Goal: Task Accomplishment & Management: Use online tool/utility

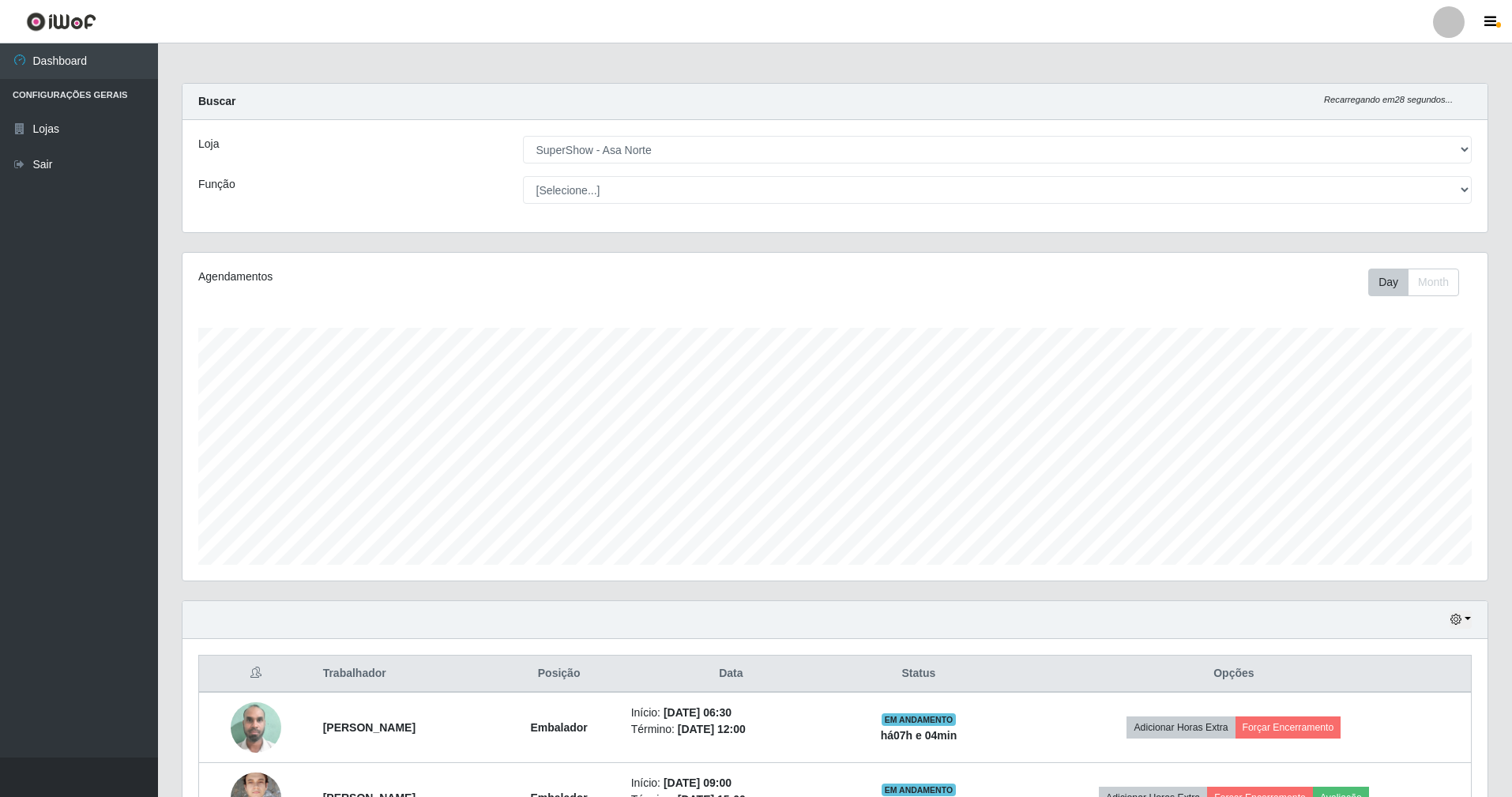
select select "71"
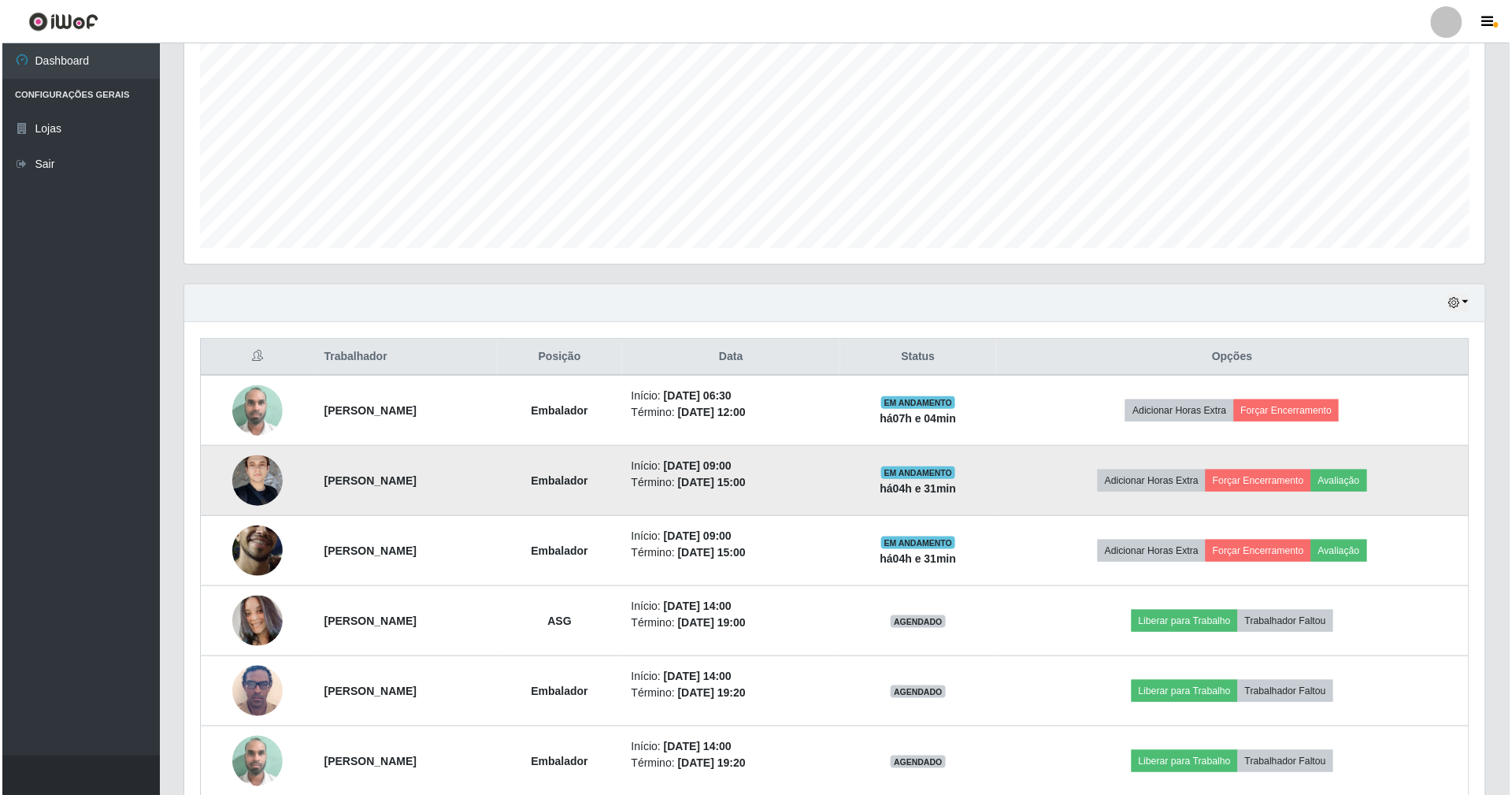
scroll to position [328, 1301]
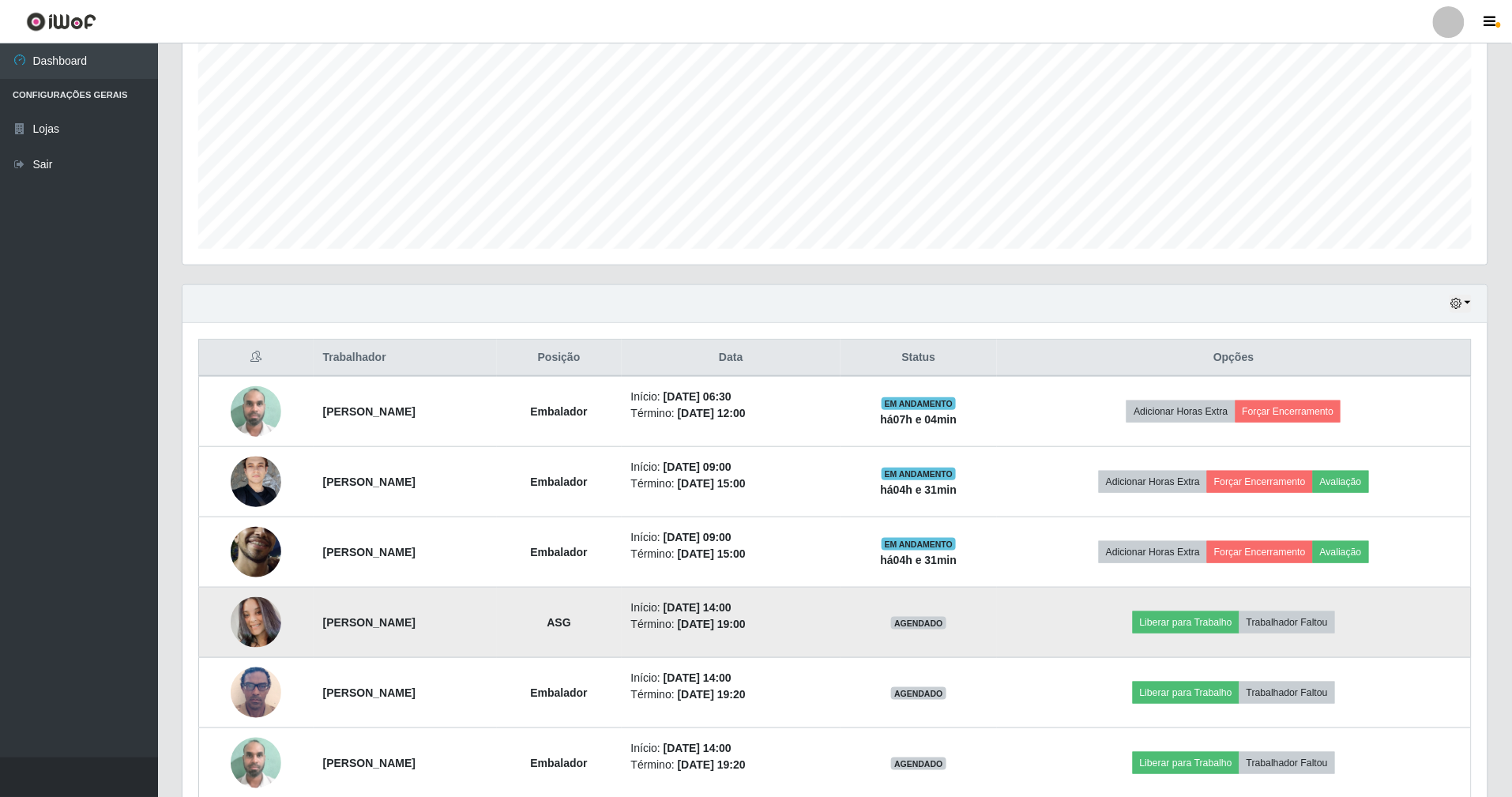
click at [262, 626] on img at bounding box center [255, 622] width 51 height 51
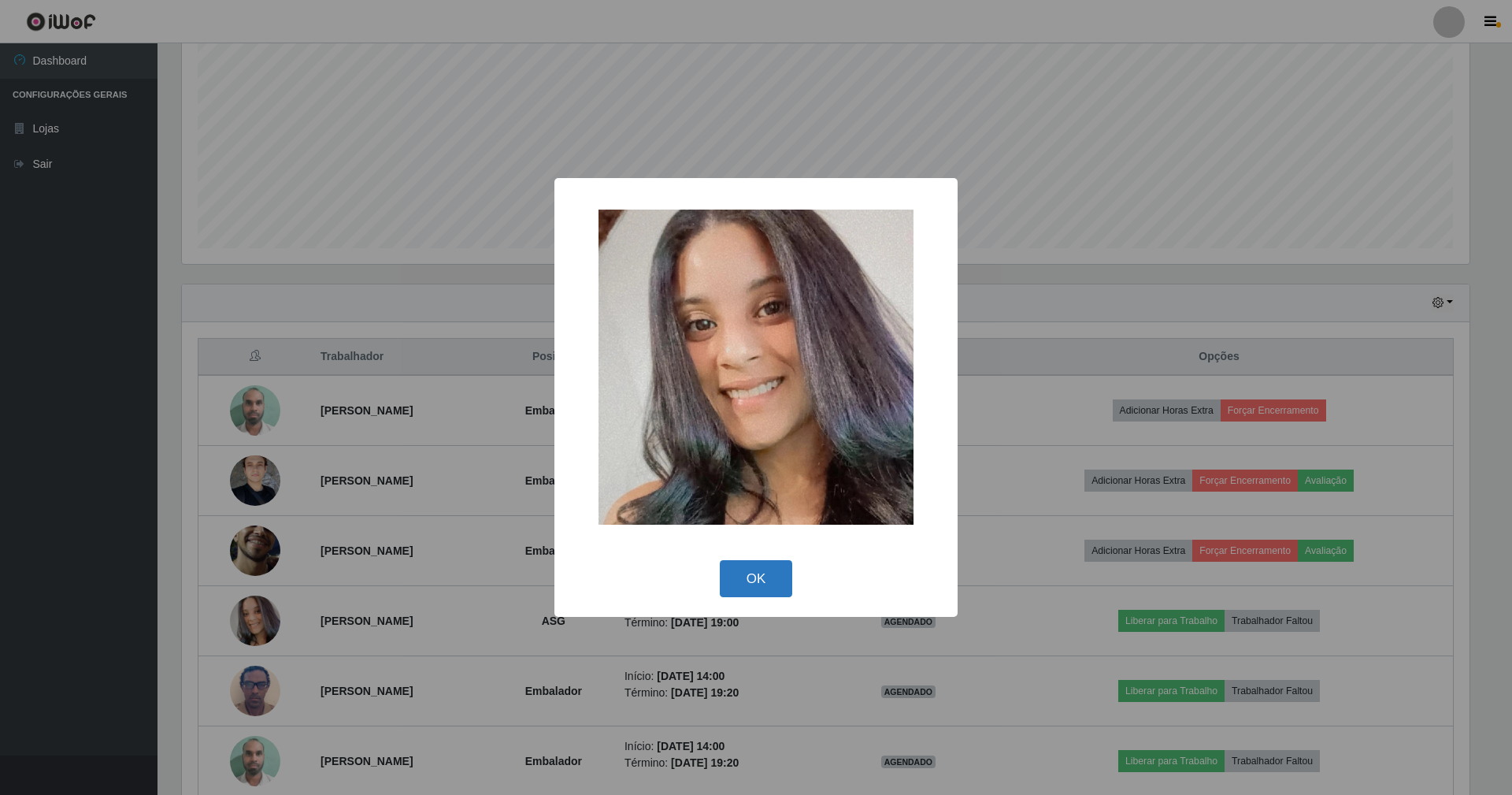
click at [738, 586] on button "OK" at bounding box center [756, 577] width 74 height 37
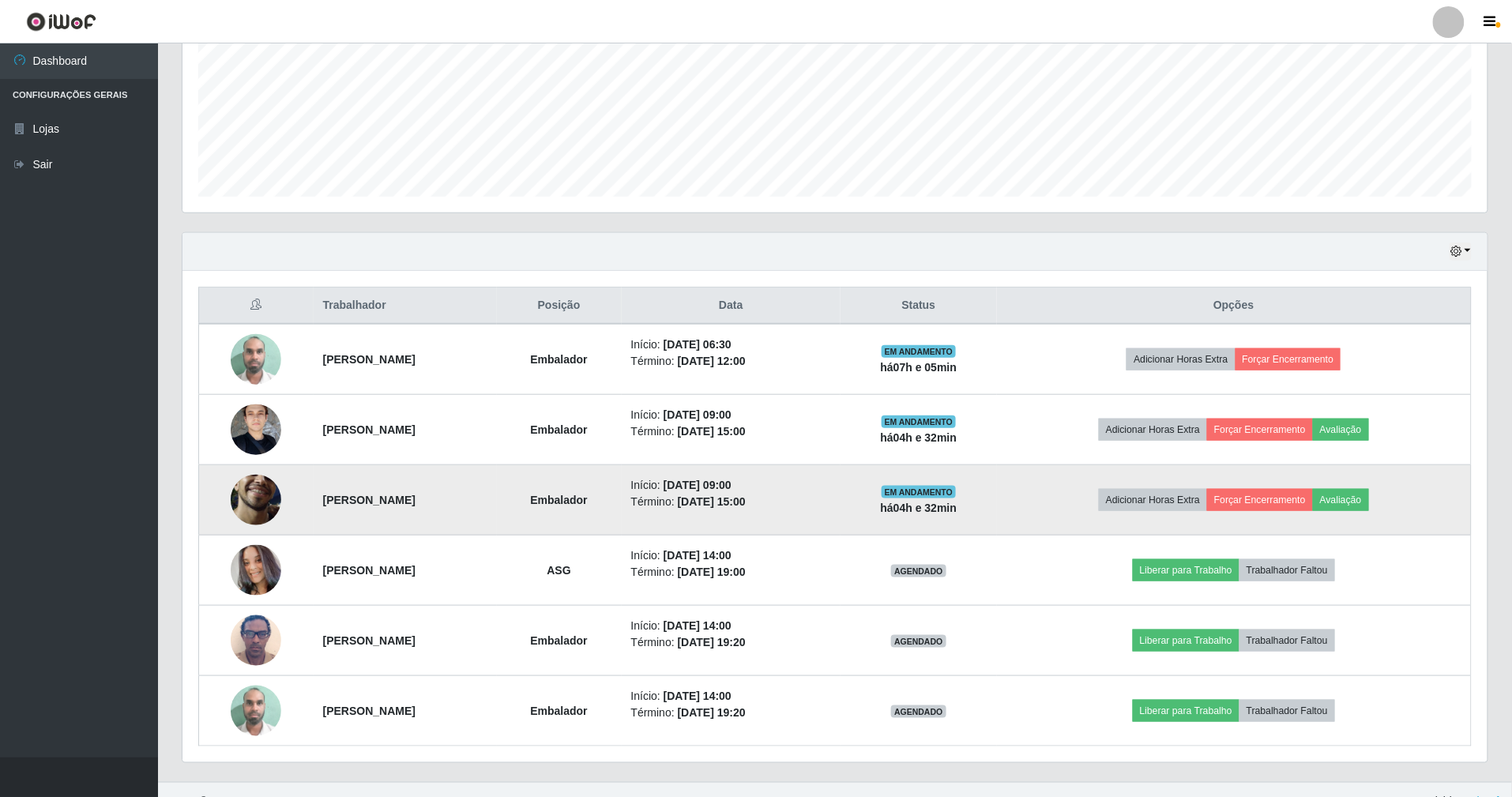
scroll to position [397, 0]
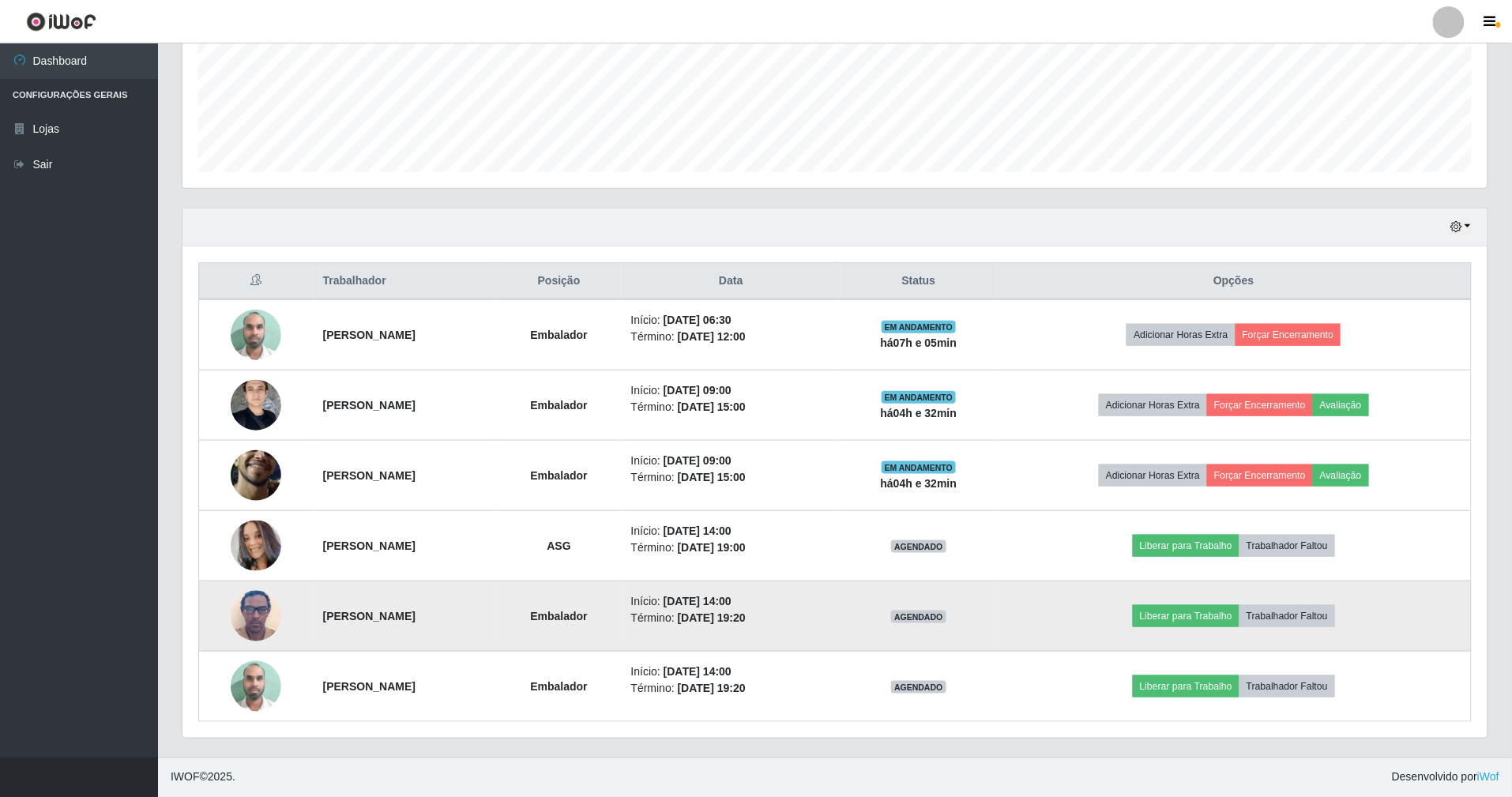
click at [243, 605] on img at bounding box center [255, 615] width 51 height 67
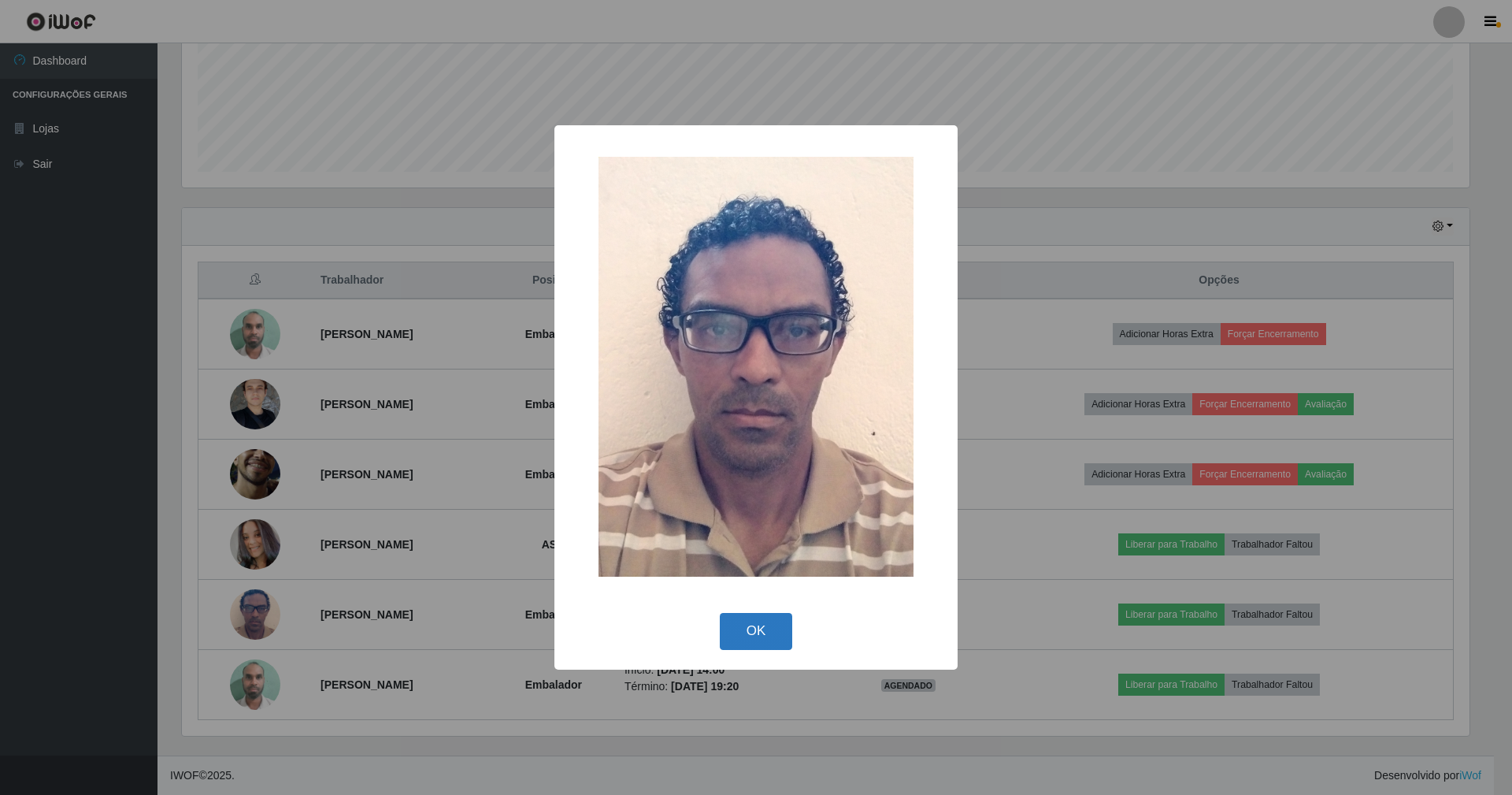
click at [763, 631] on button "OK" at bounding box center [756, 630] width 74 height 37
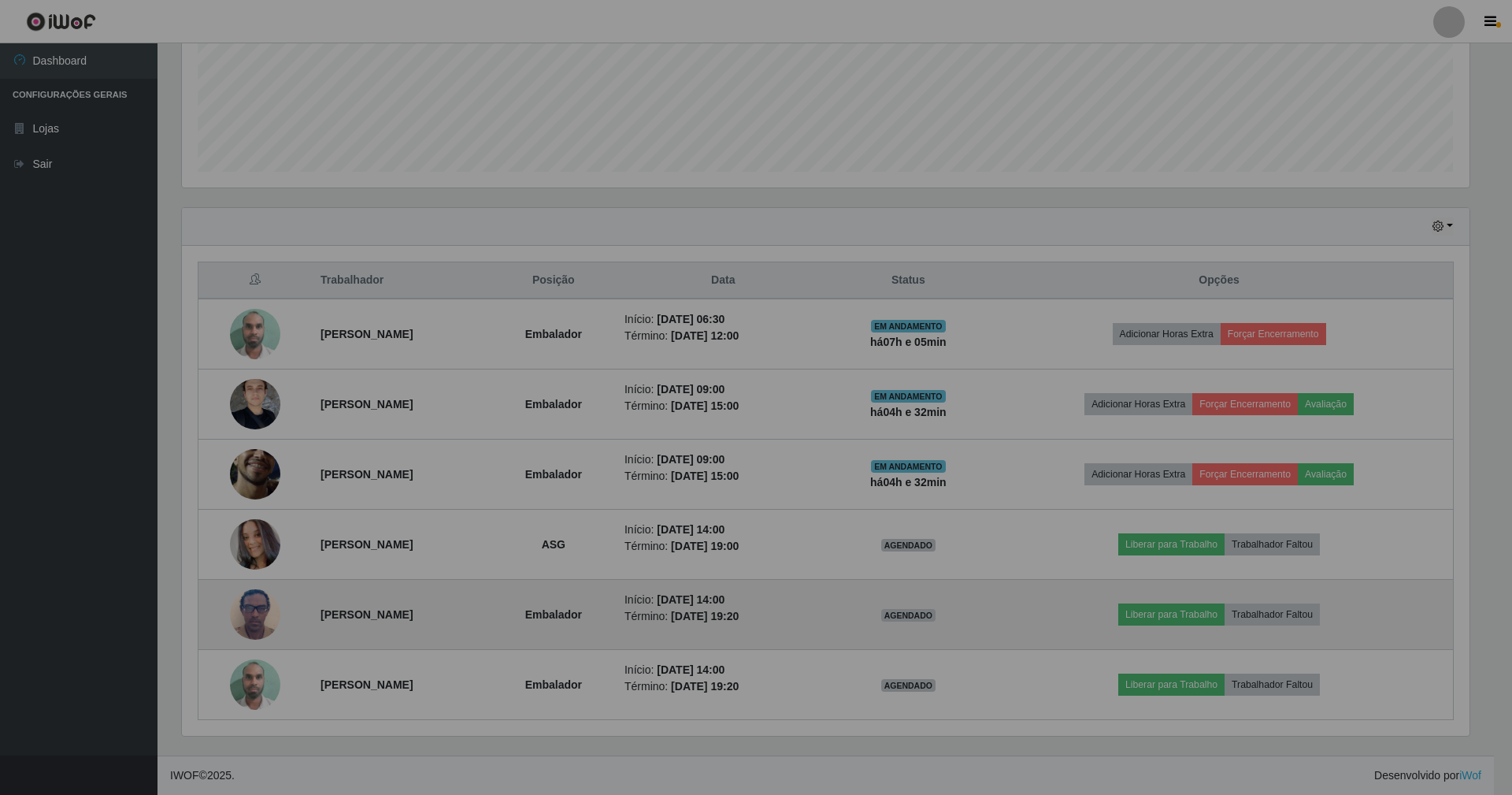
scroll to position [328, 1301]
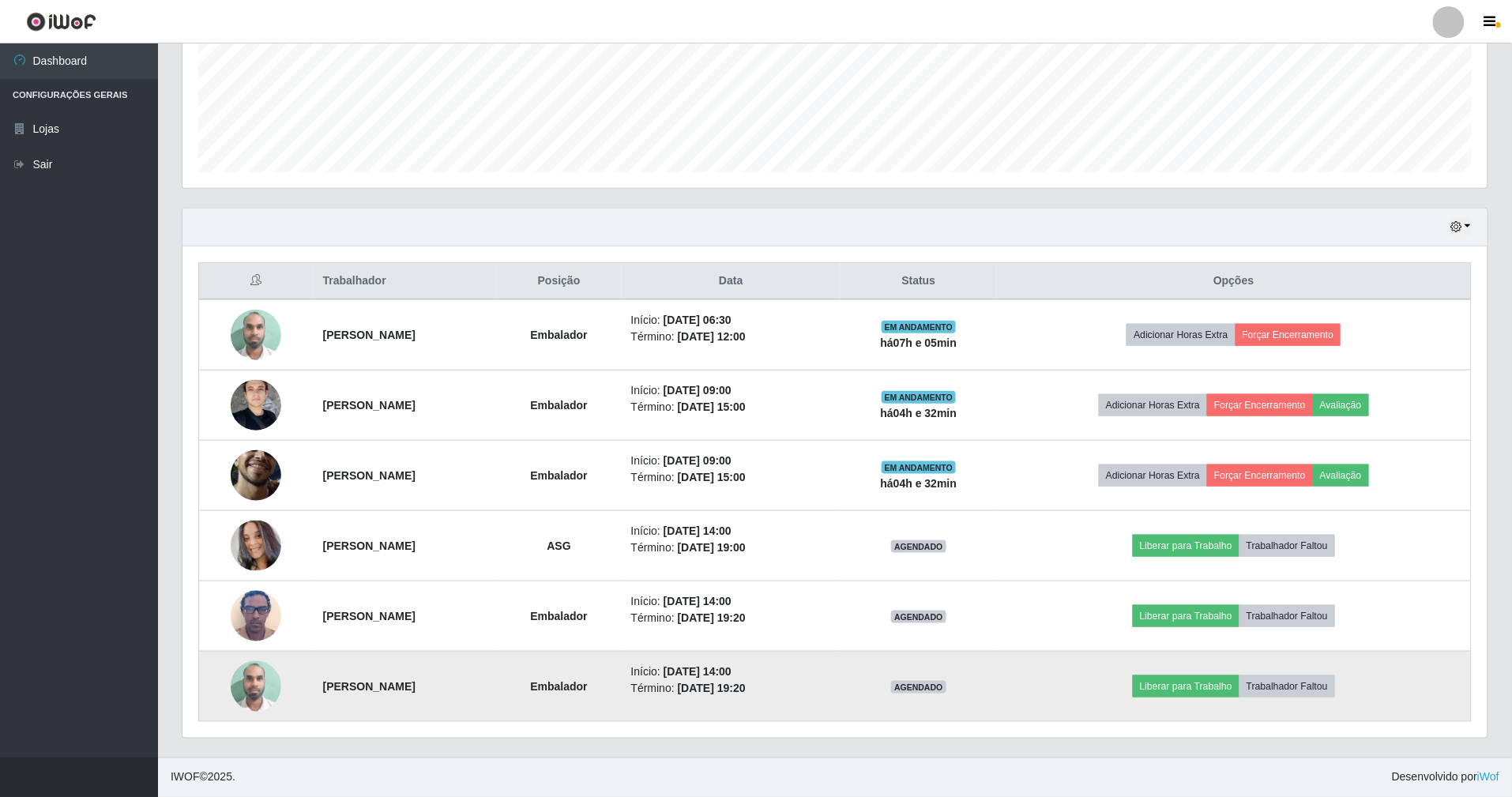
click at [243, 678] on img at bounding box center [255, 685] width 51 height 67
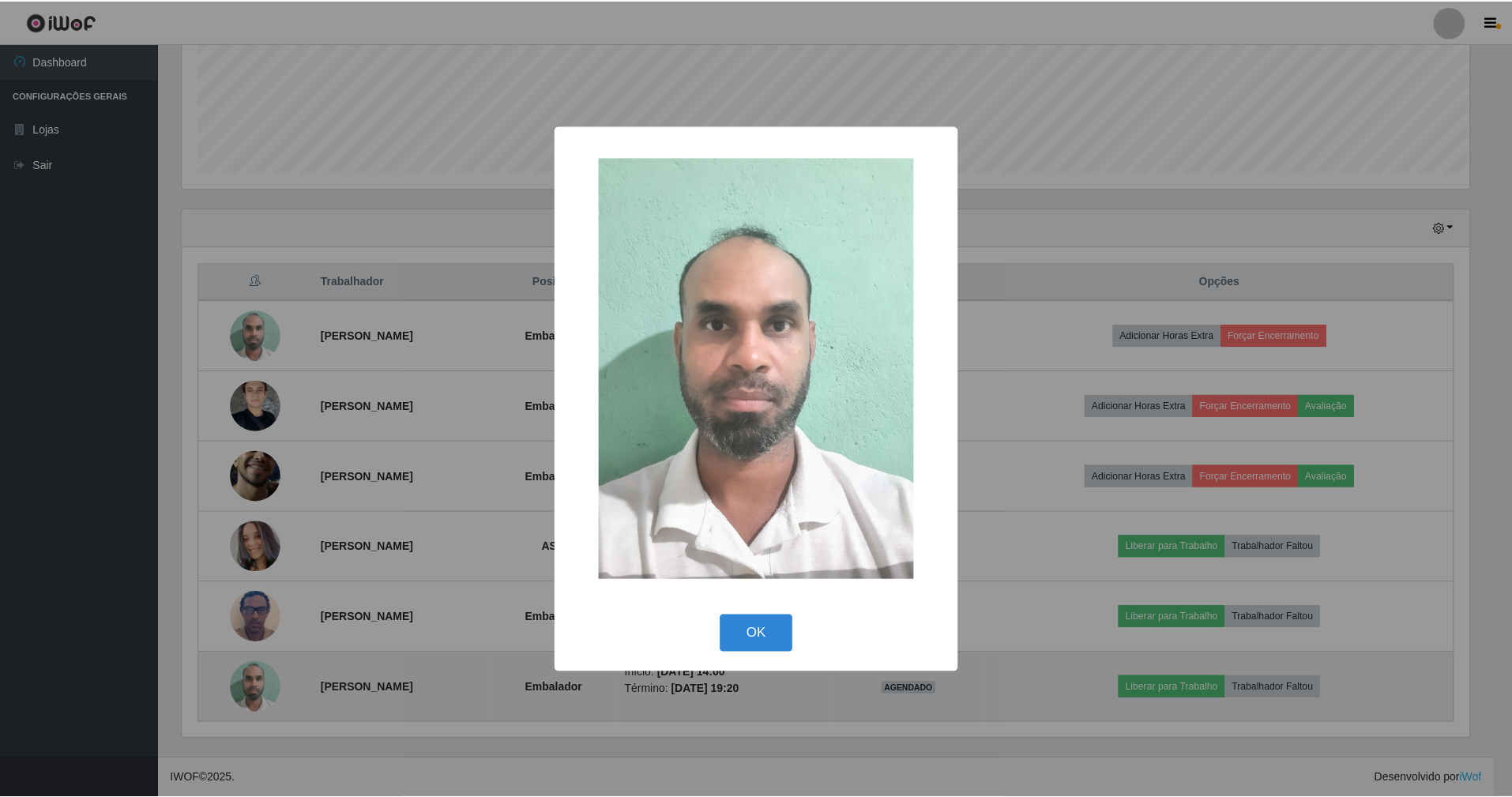
scroll to position [329, 1291]
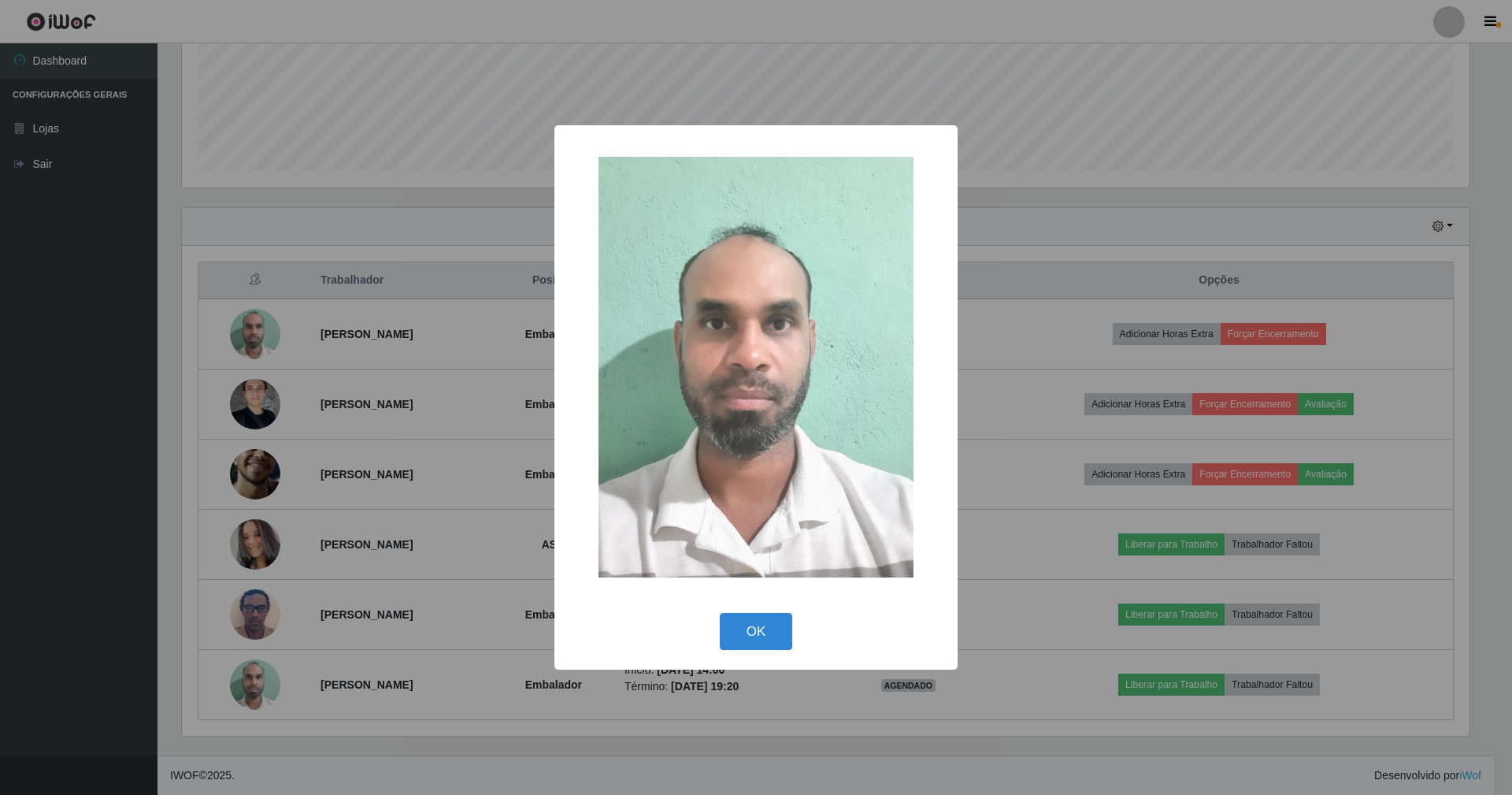
click at [243, 677] on div "× OK Cancel" at bounding box center [756, 398] width 1512 height 795
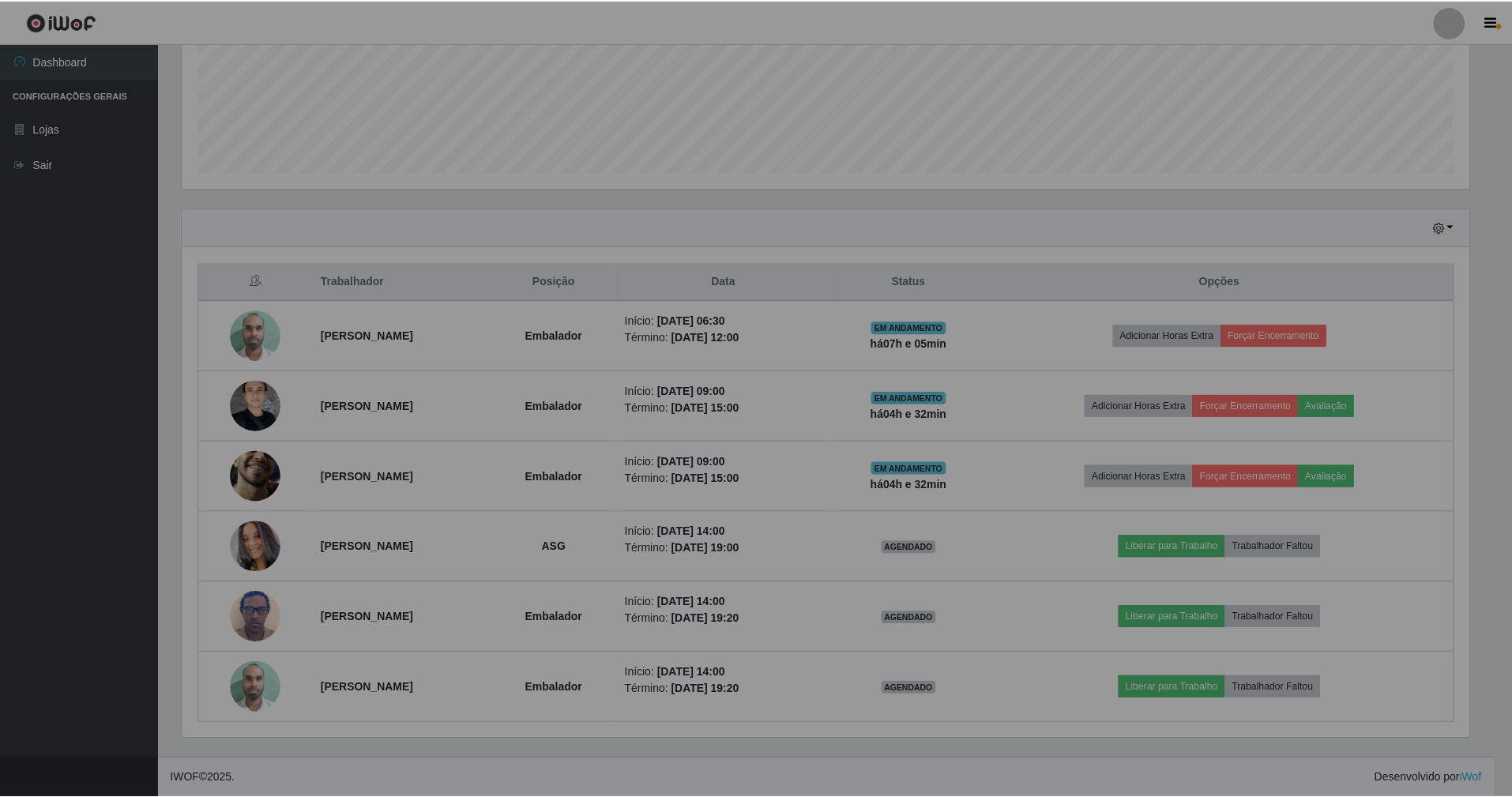
scroll to position [329, 1305]
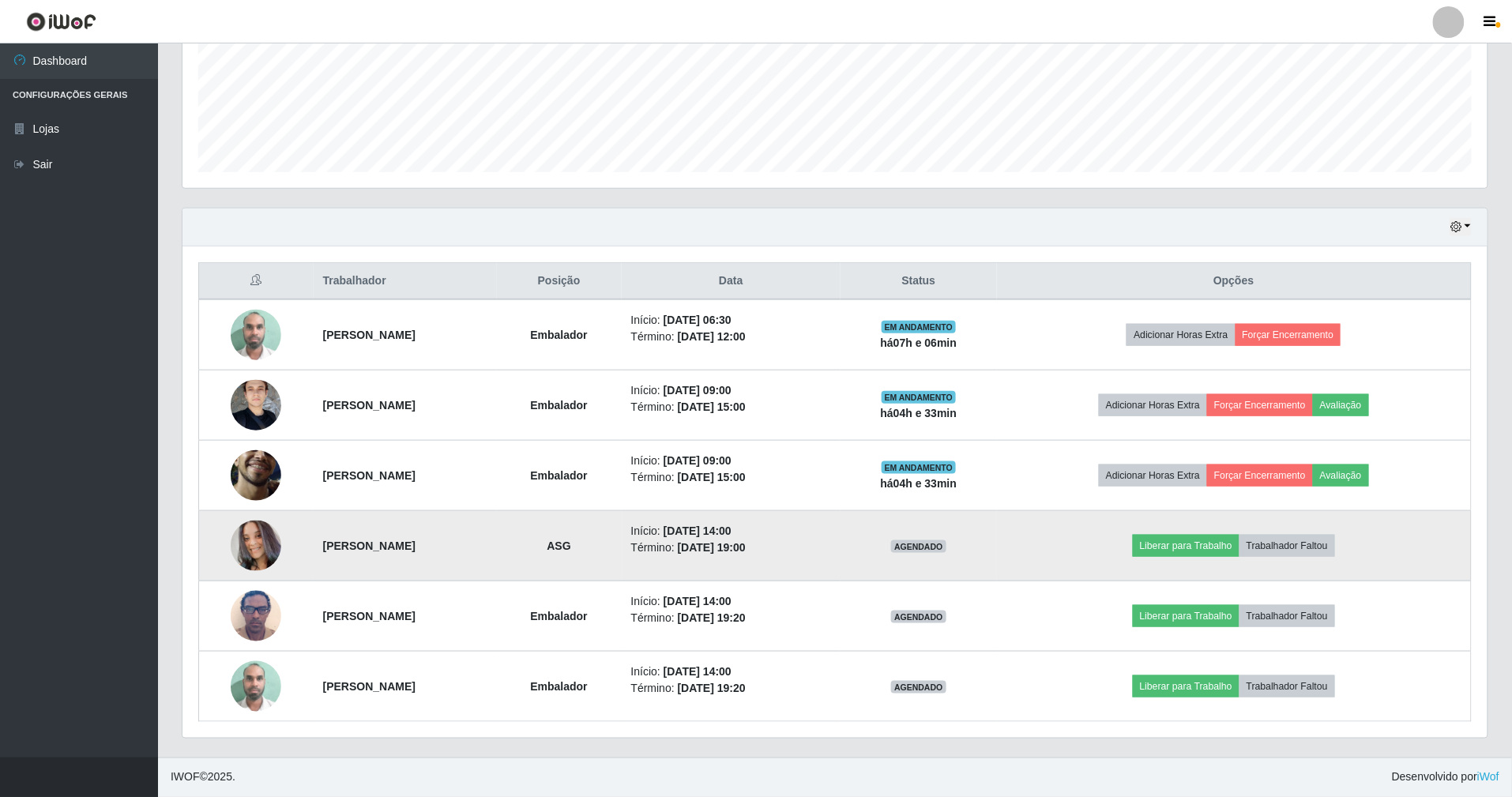
click at [256, 550] on img at bounding box center [255, 545] width 51 height 51
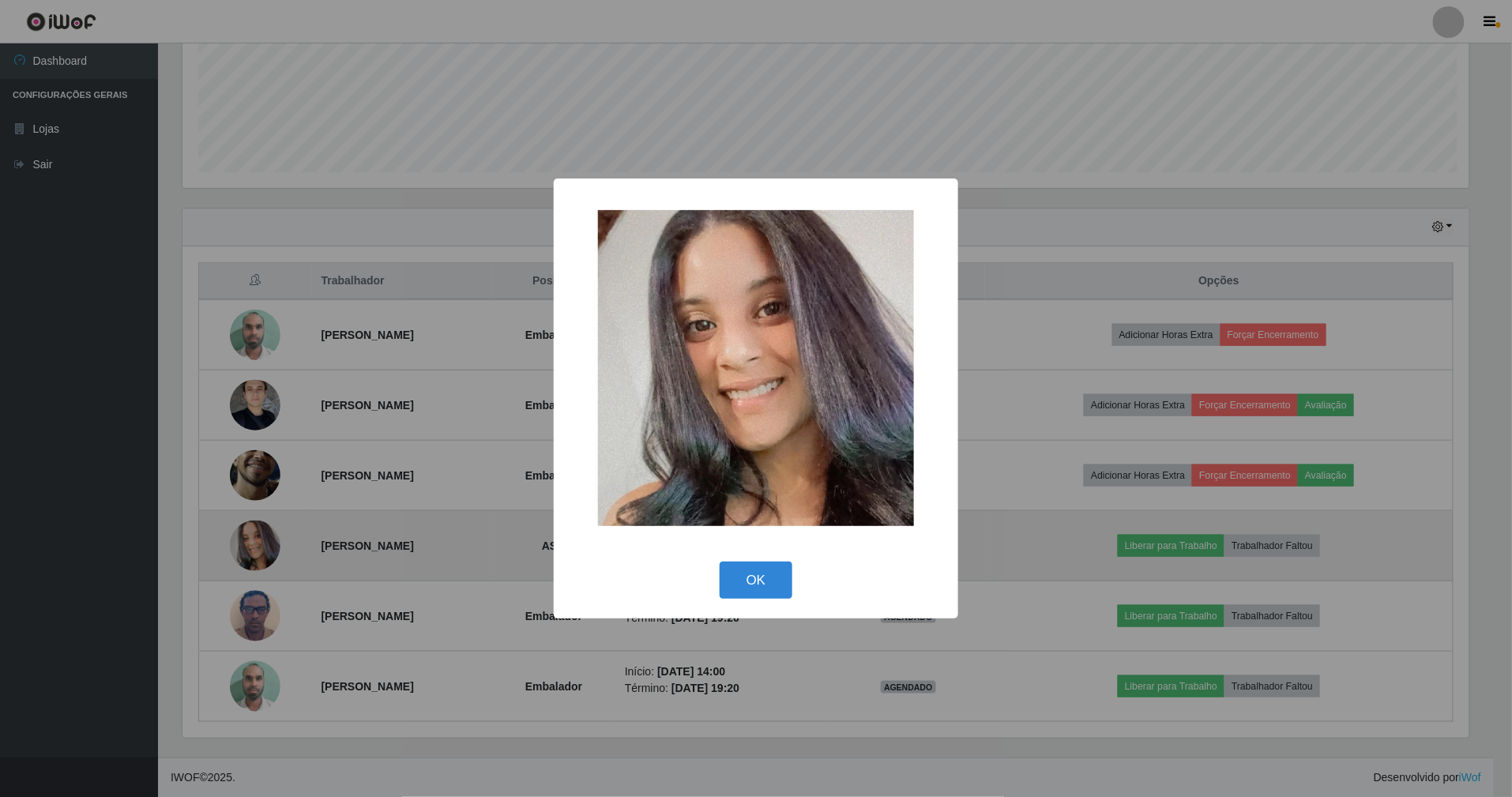
scroll to position [329, 1291]
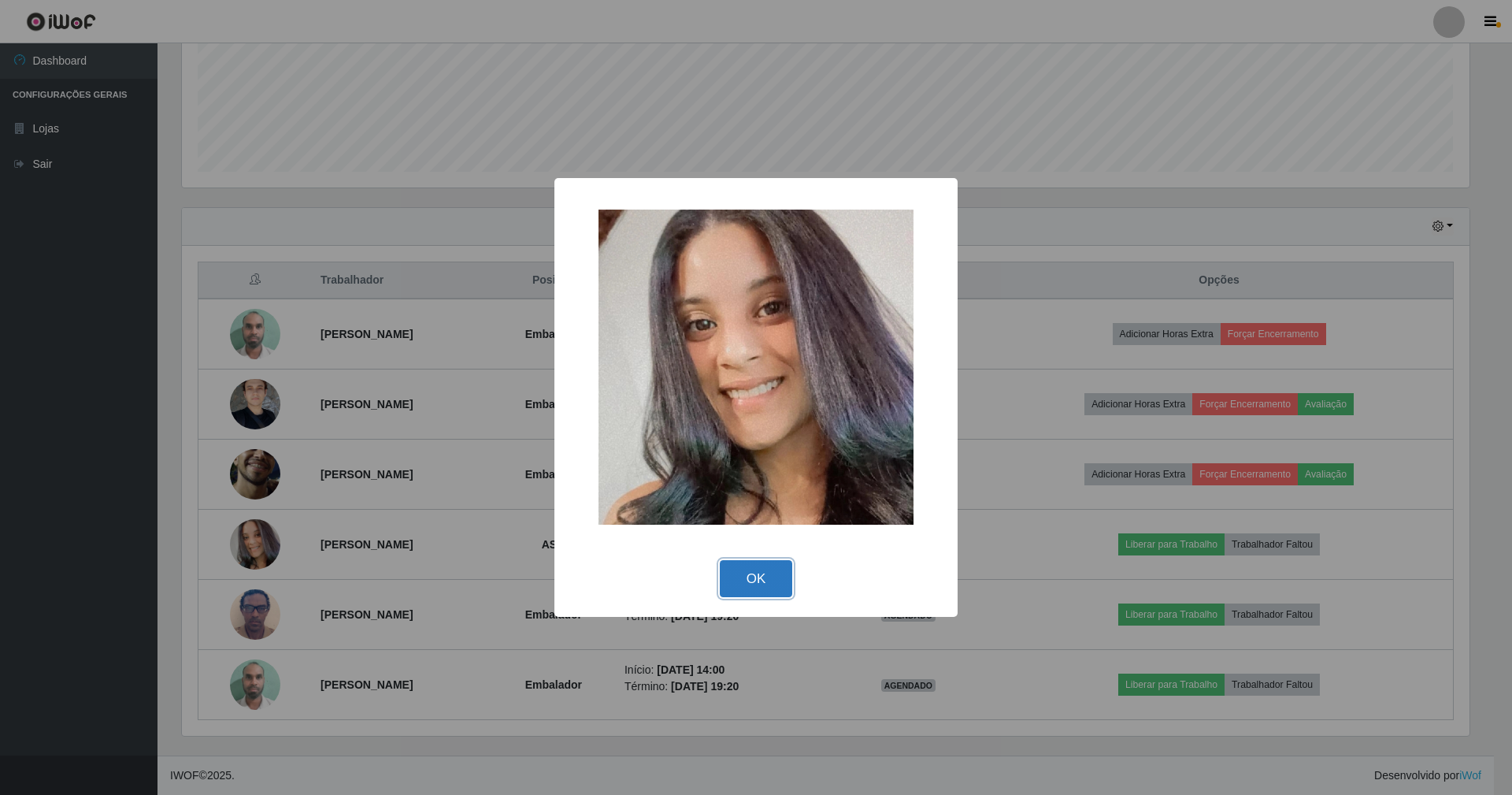
click at [750, 571] on button "OK" at bounding box center [756, 577] width 74 height 37
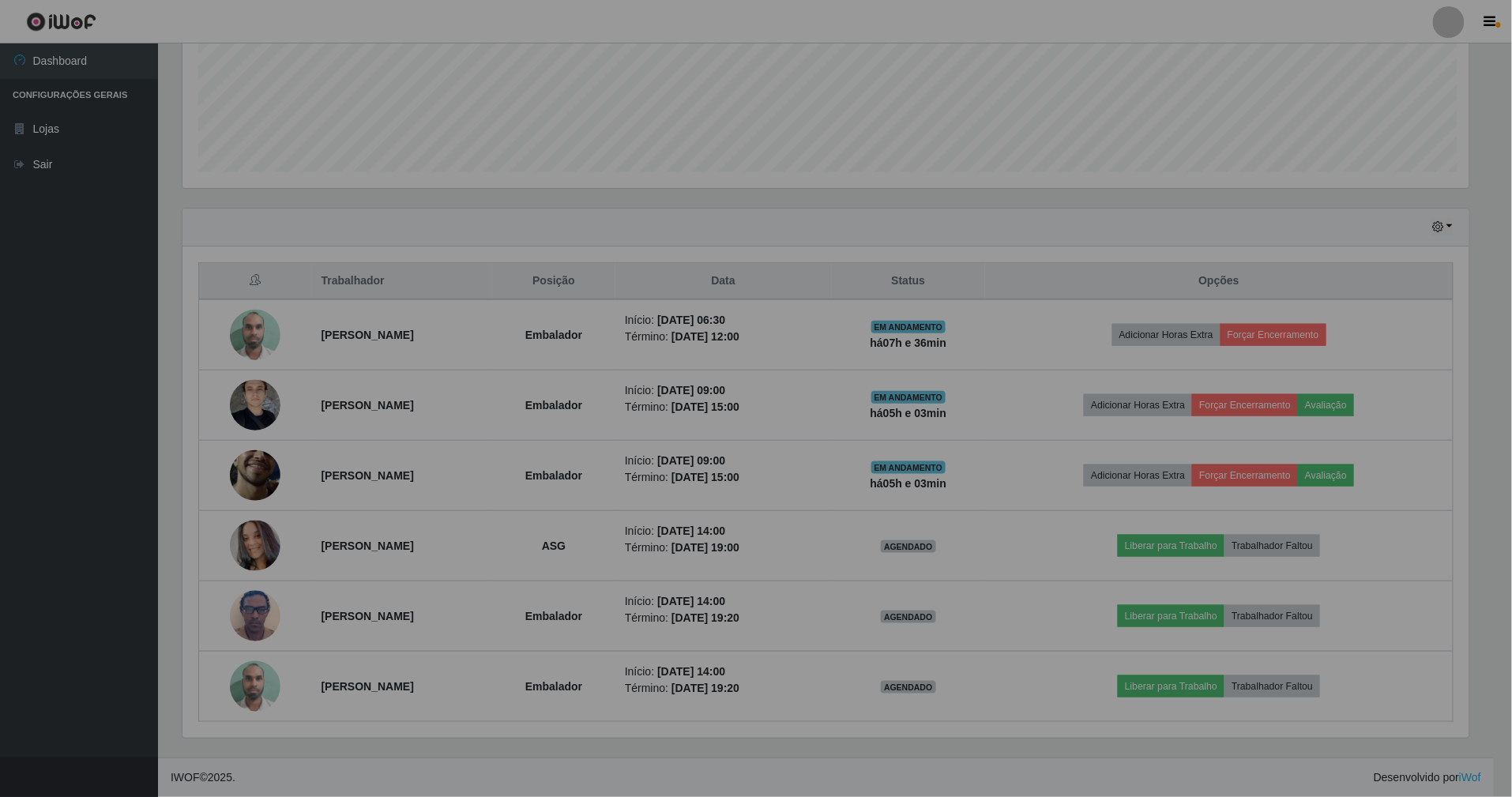
scroll to position [329, 1305]
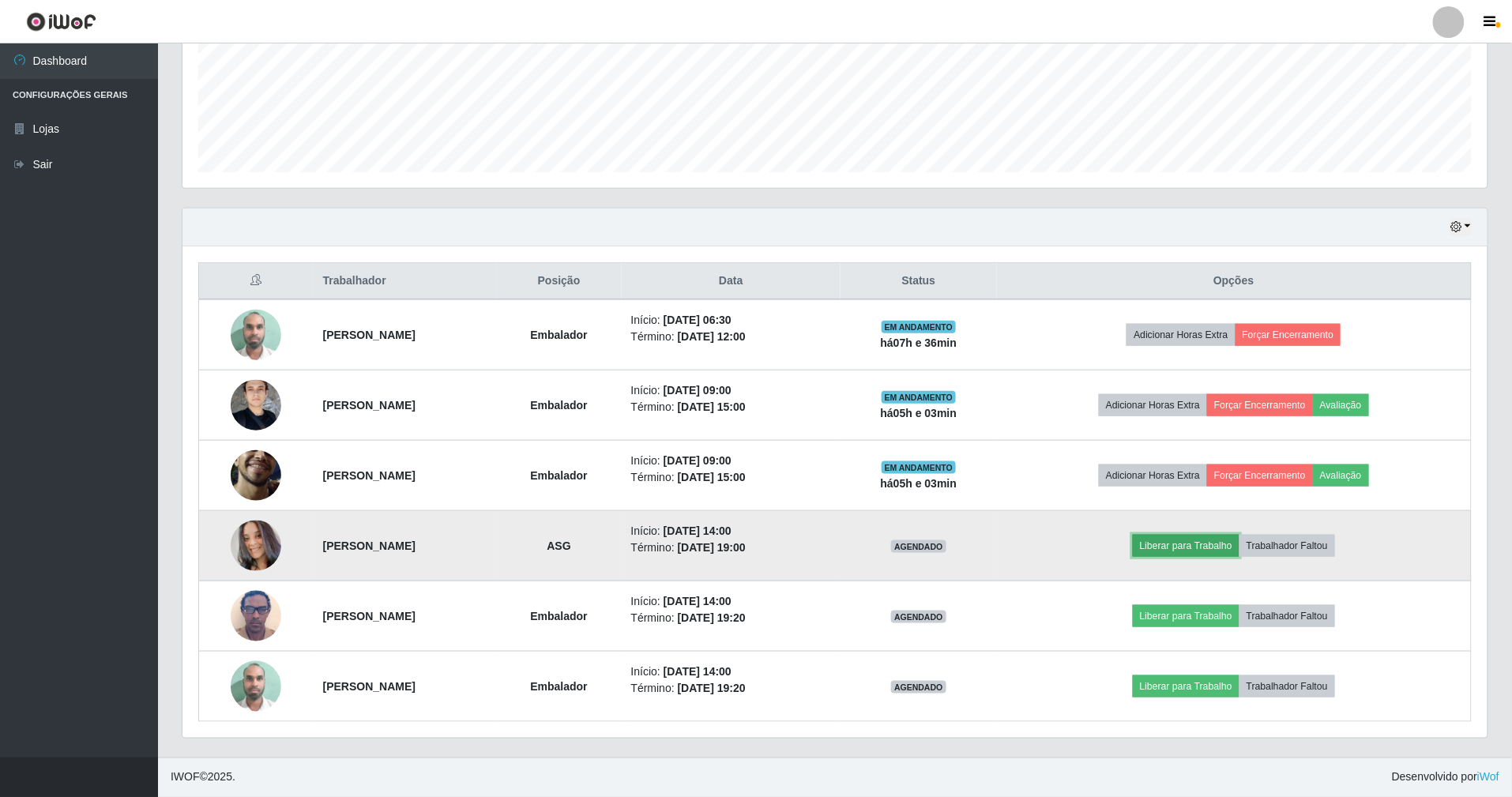
click at [1238, 543] on button "Liberar para Trabalho" at bounding box center [1185, 545] width 107 height 22
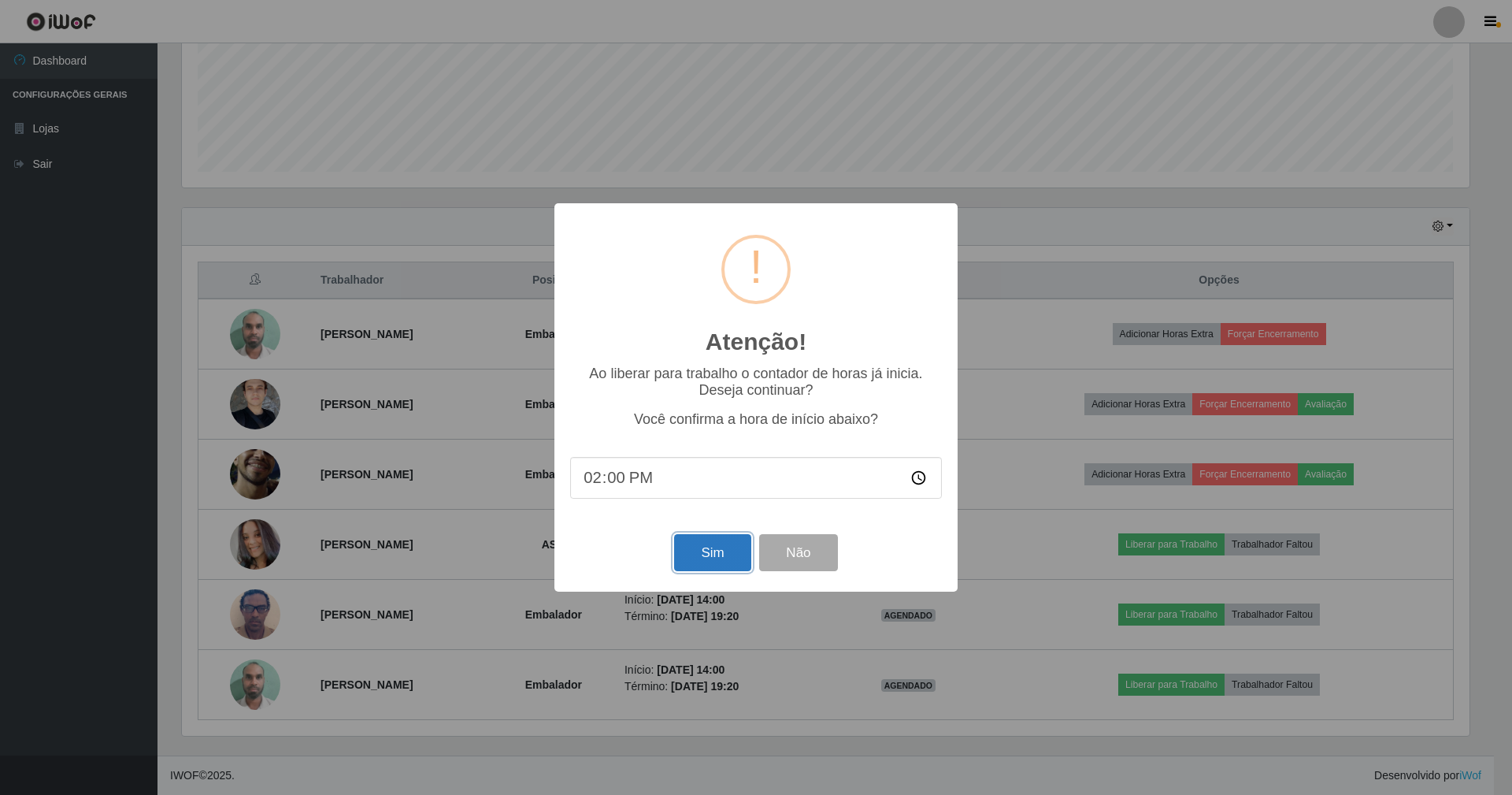
click at [736, 552] on button "Sim" at bounding box center [712, 552] width 77 height 37
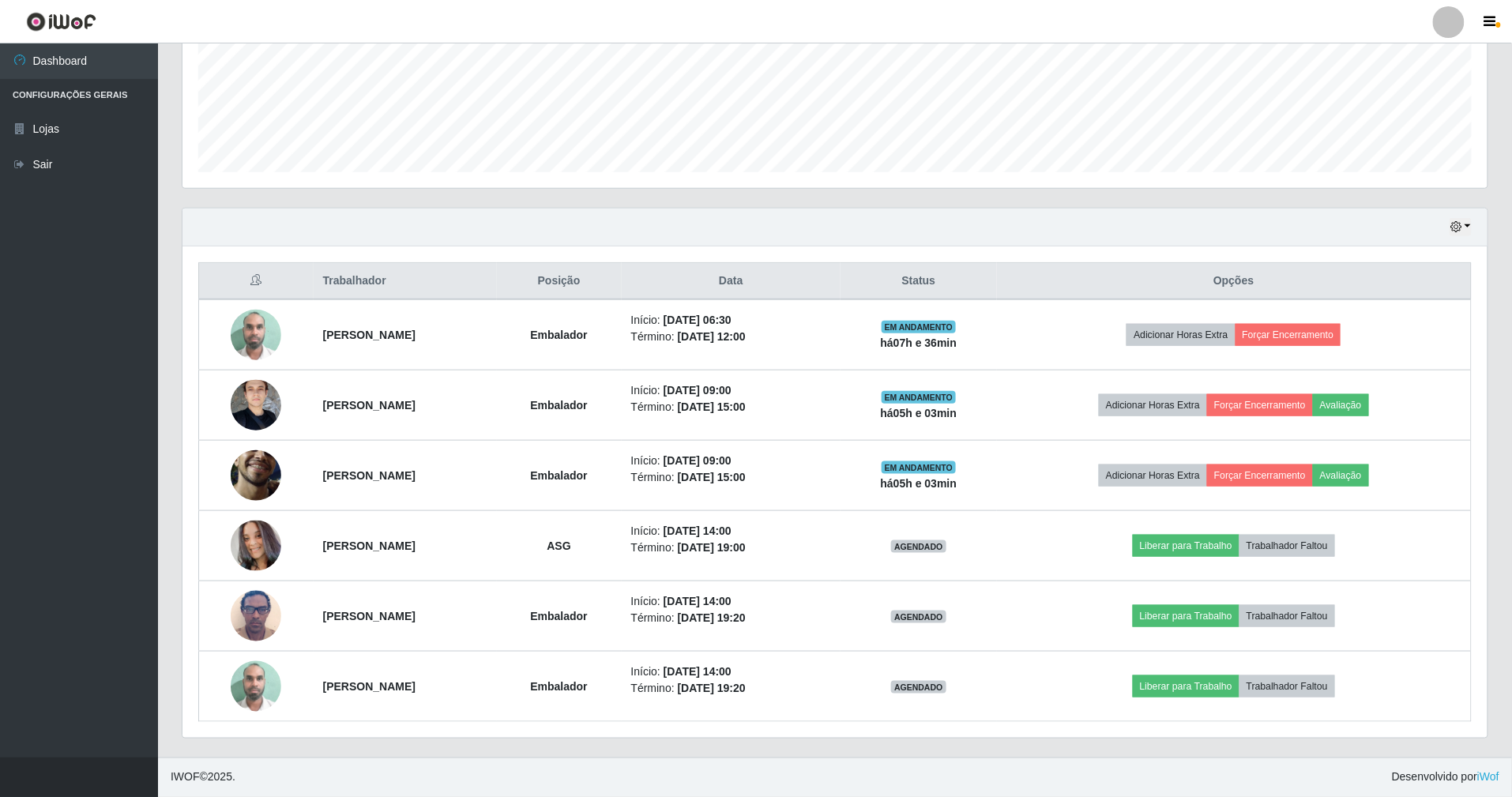
scroll to position [329, 1309]
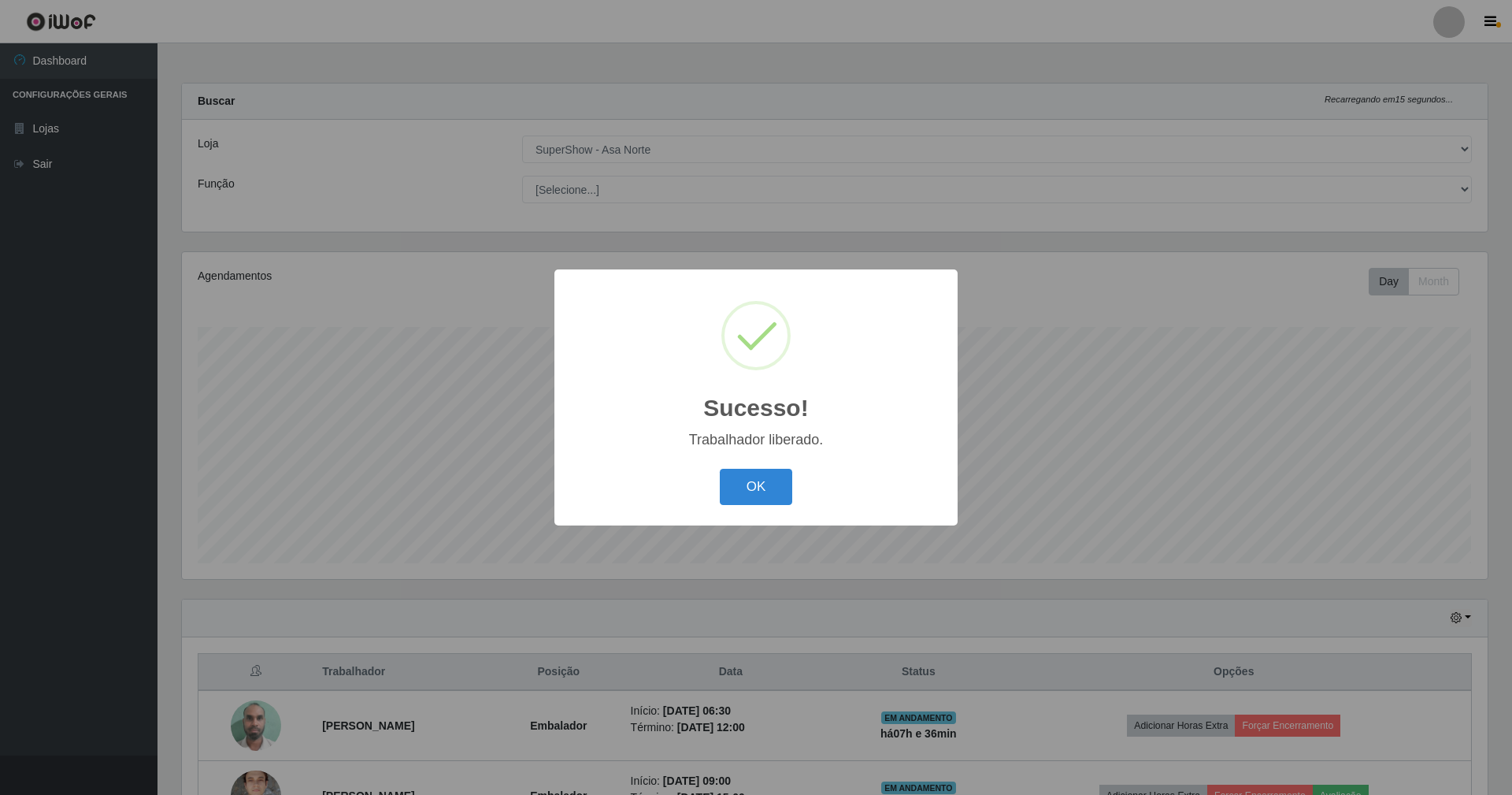
click at [720, 468] on button "OK" at bounding box center [756, 486] width 74 height 37
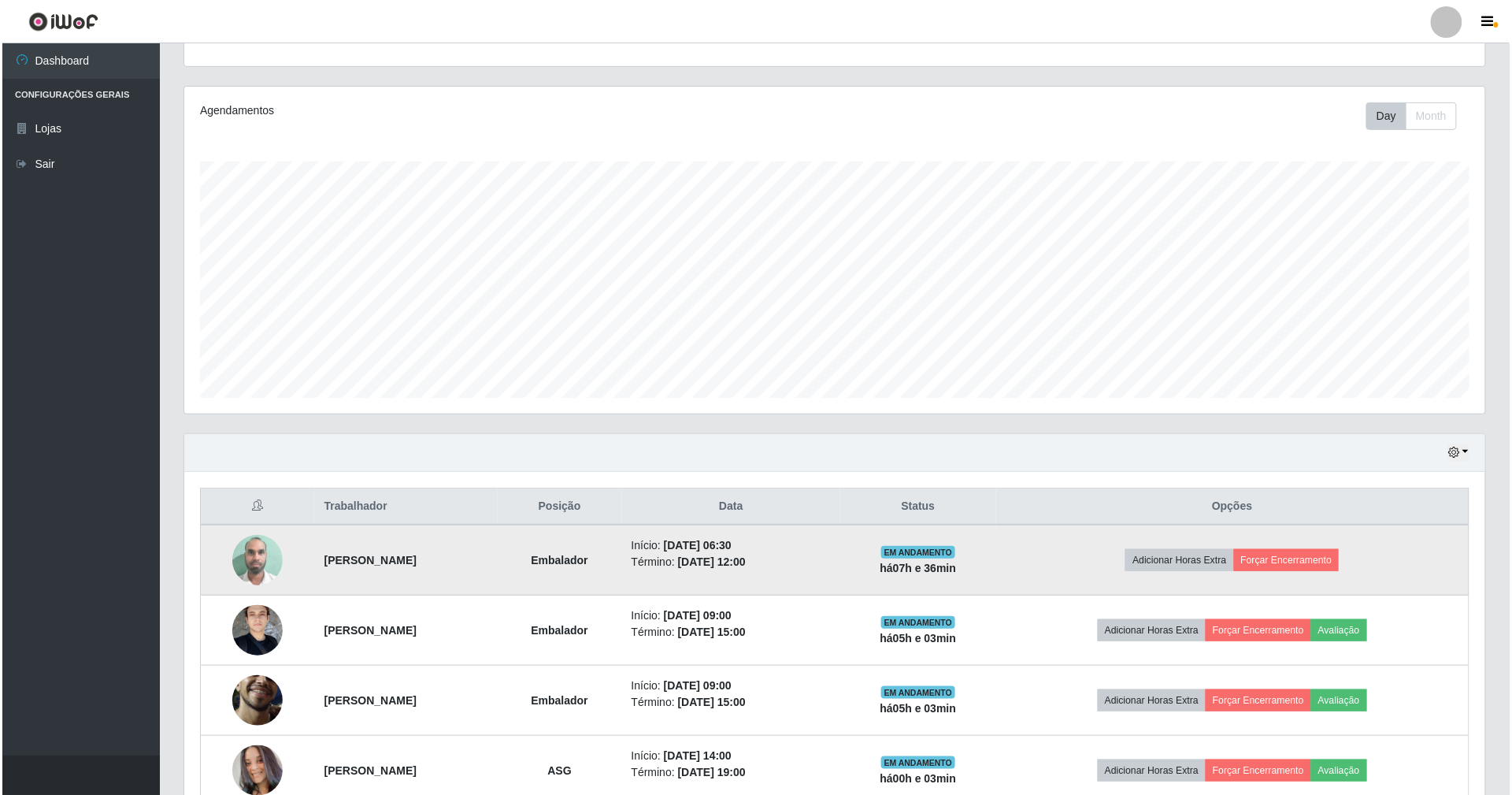
scroll to position [396, 0]
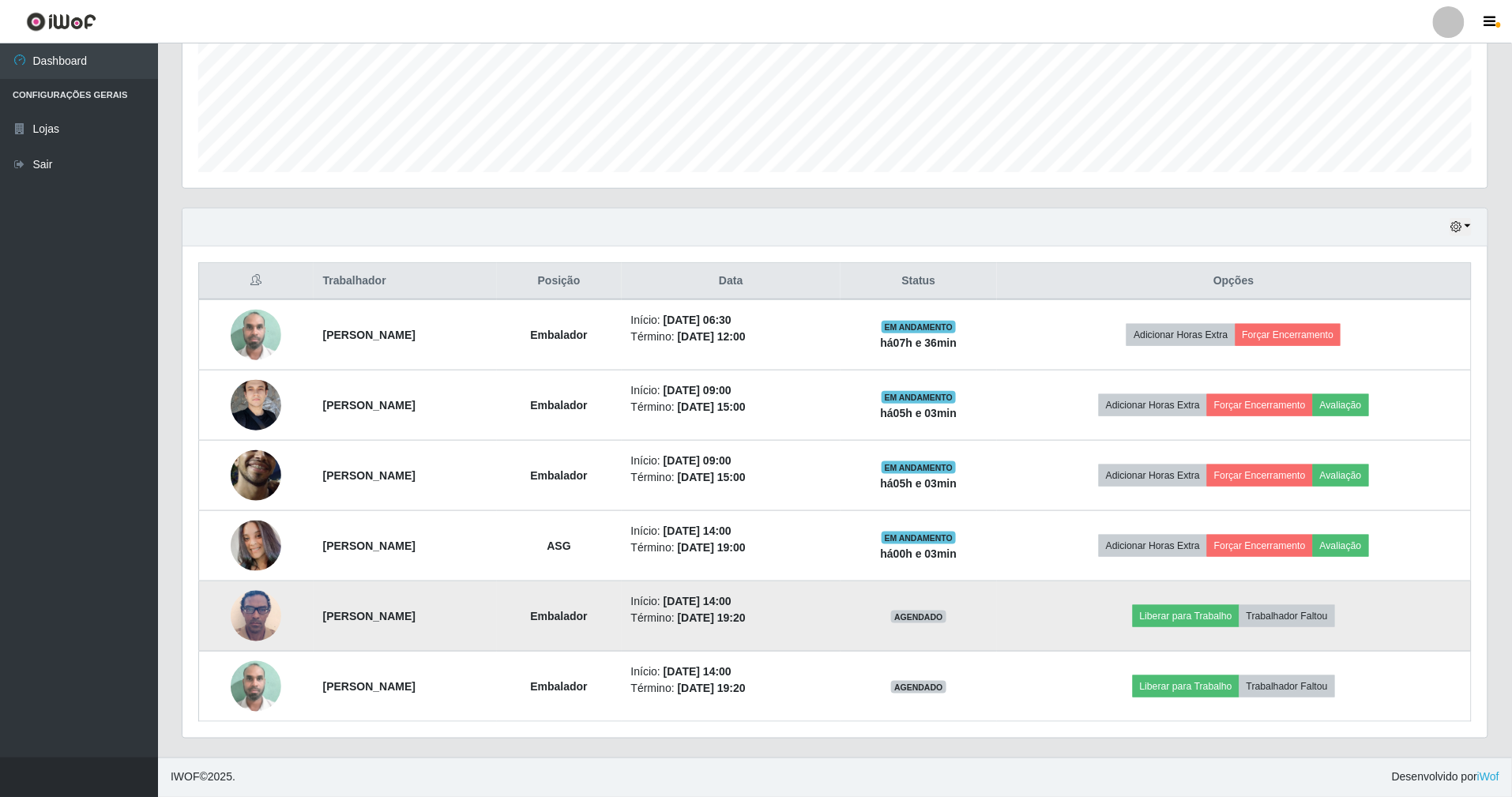
click at [234, 613] on img at bounding box center [255, 615] width 51 height 67
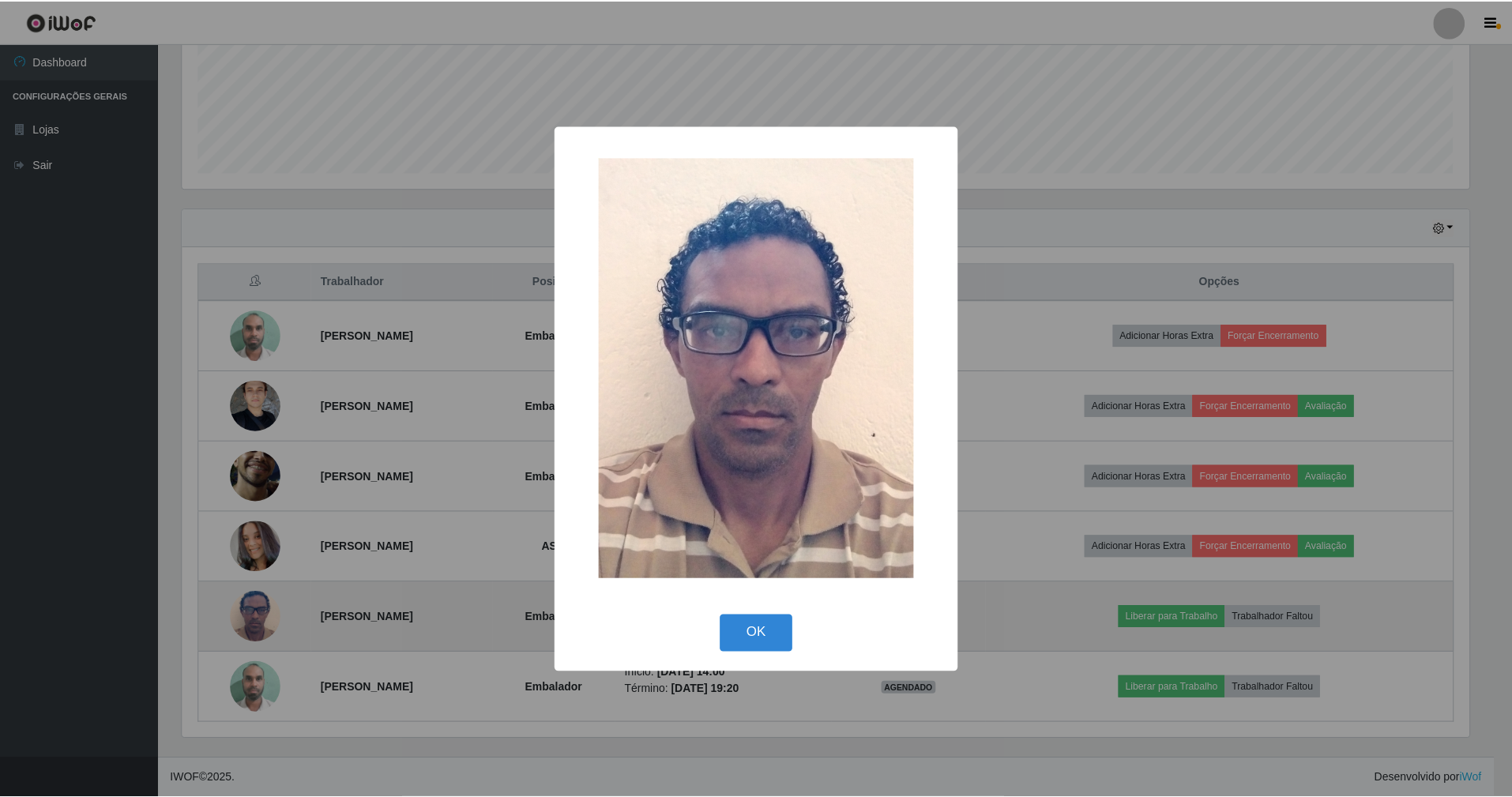
scroll to position [329, 1291]
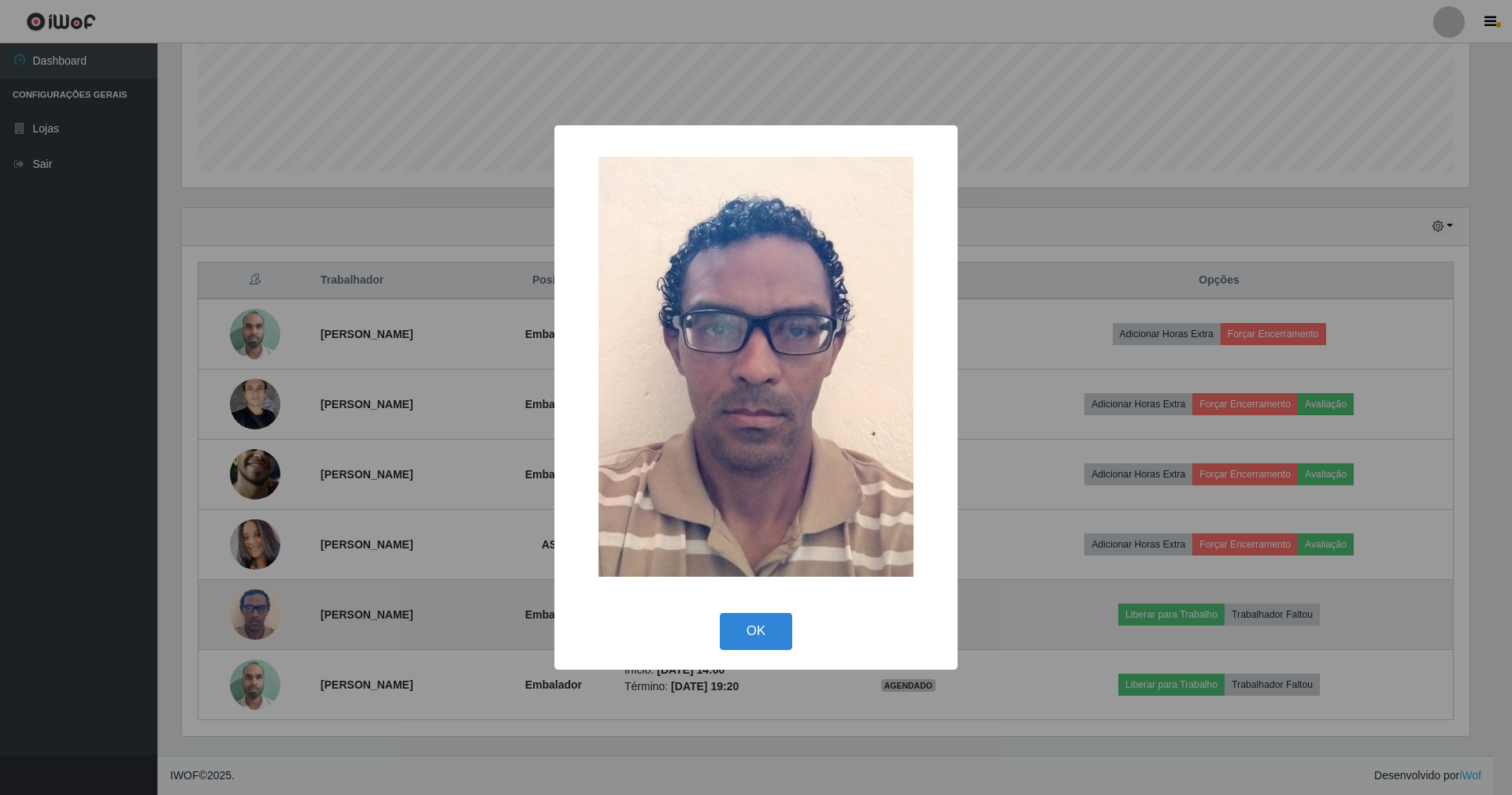
click at [720, 612] on button "OK" at bounding box center [756, 630] width 74 height 37
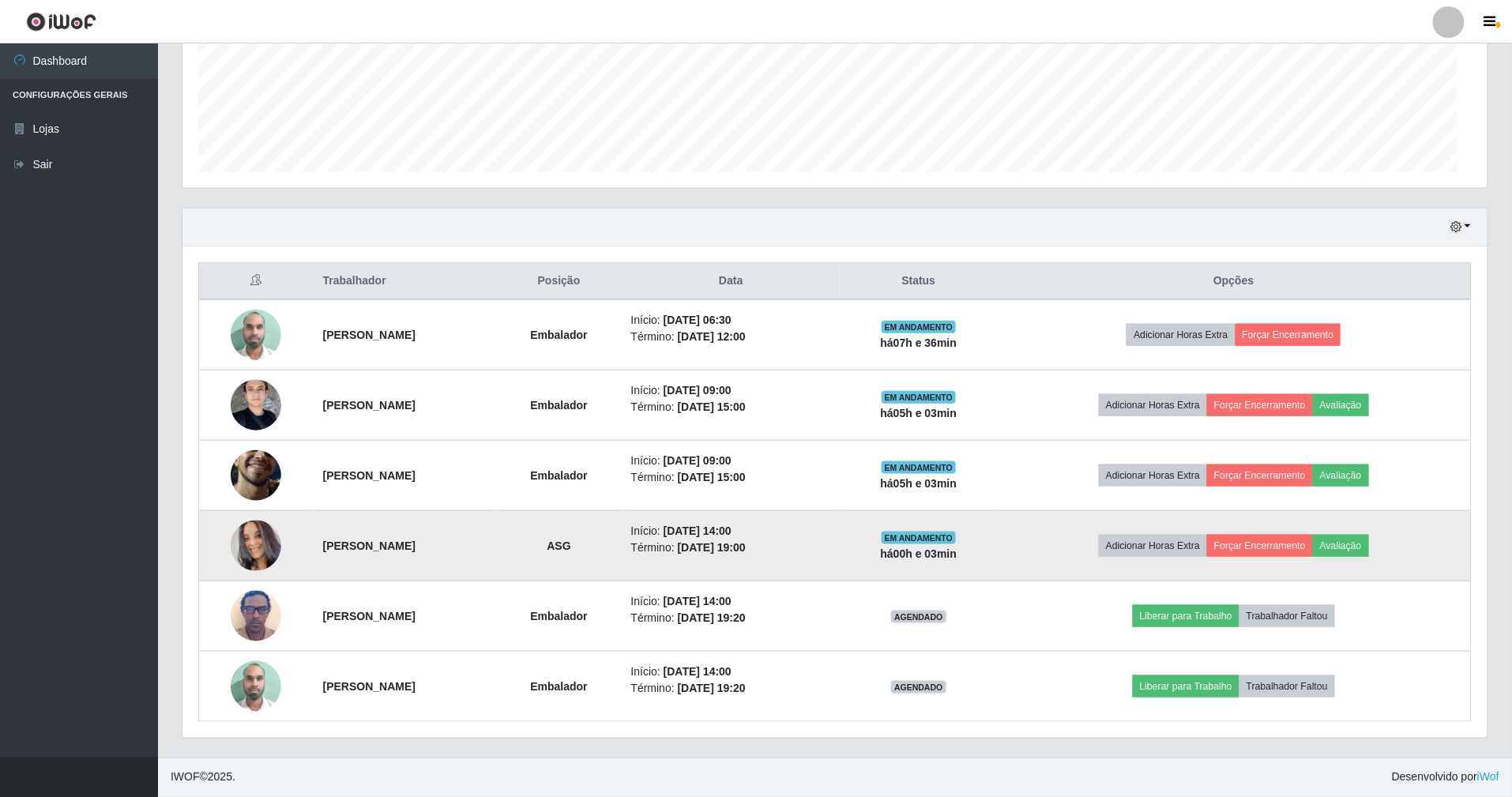
scroll to position [329, 1305]
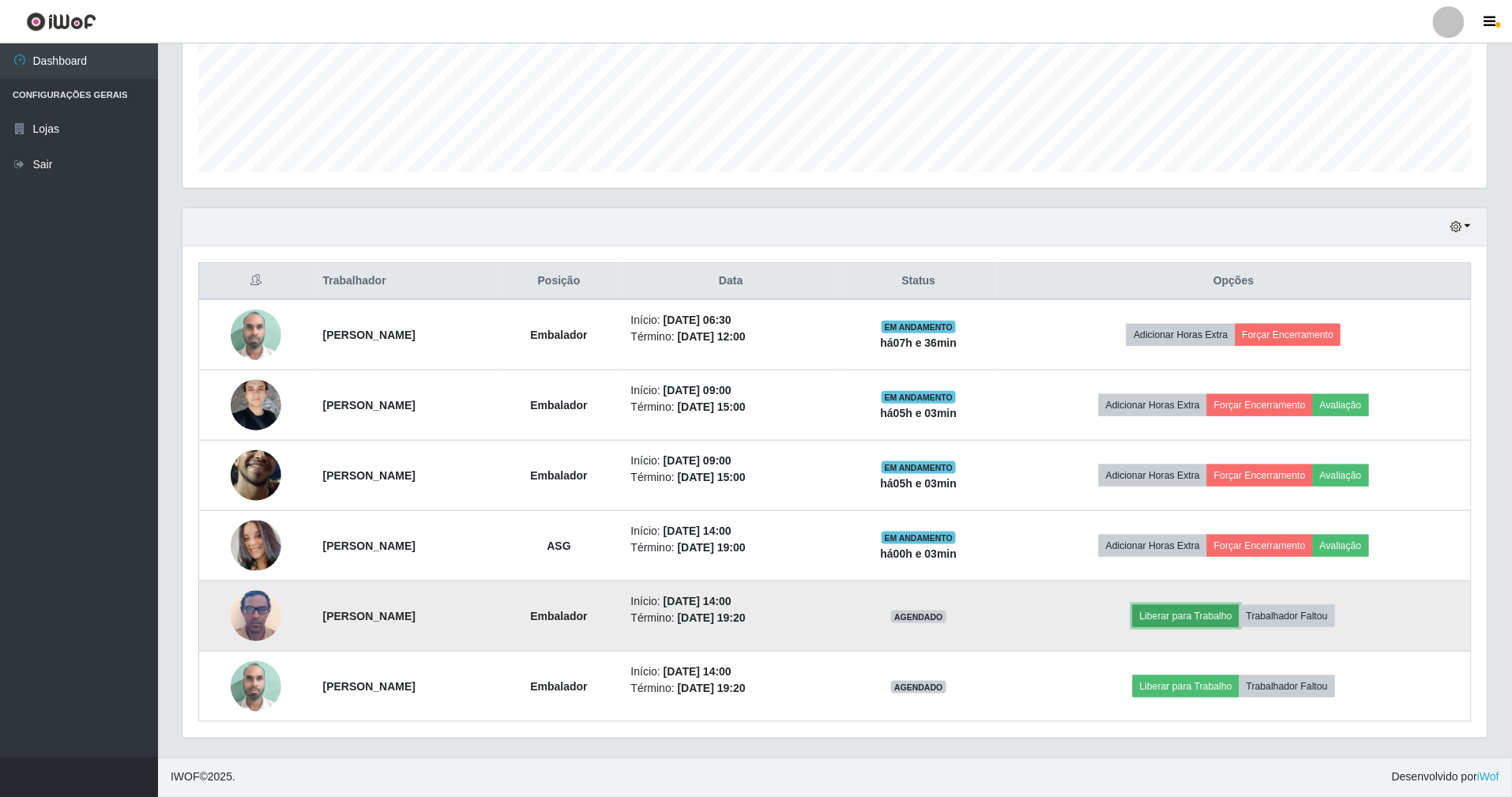
click at [1180, 614] on button "Liberar para Trabalho" at bounding box center [1185, 616] width 107 height 22
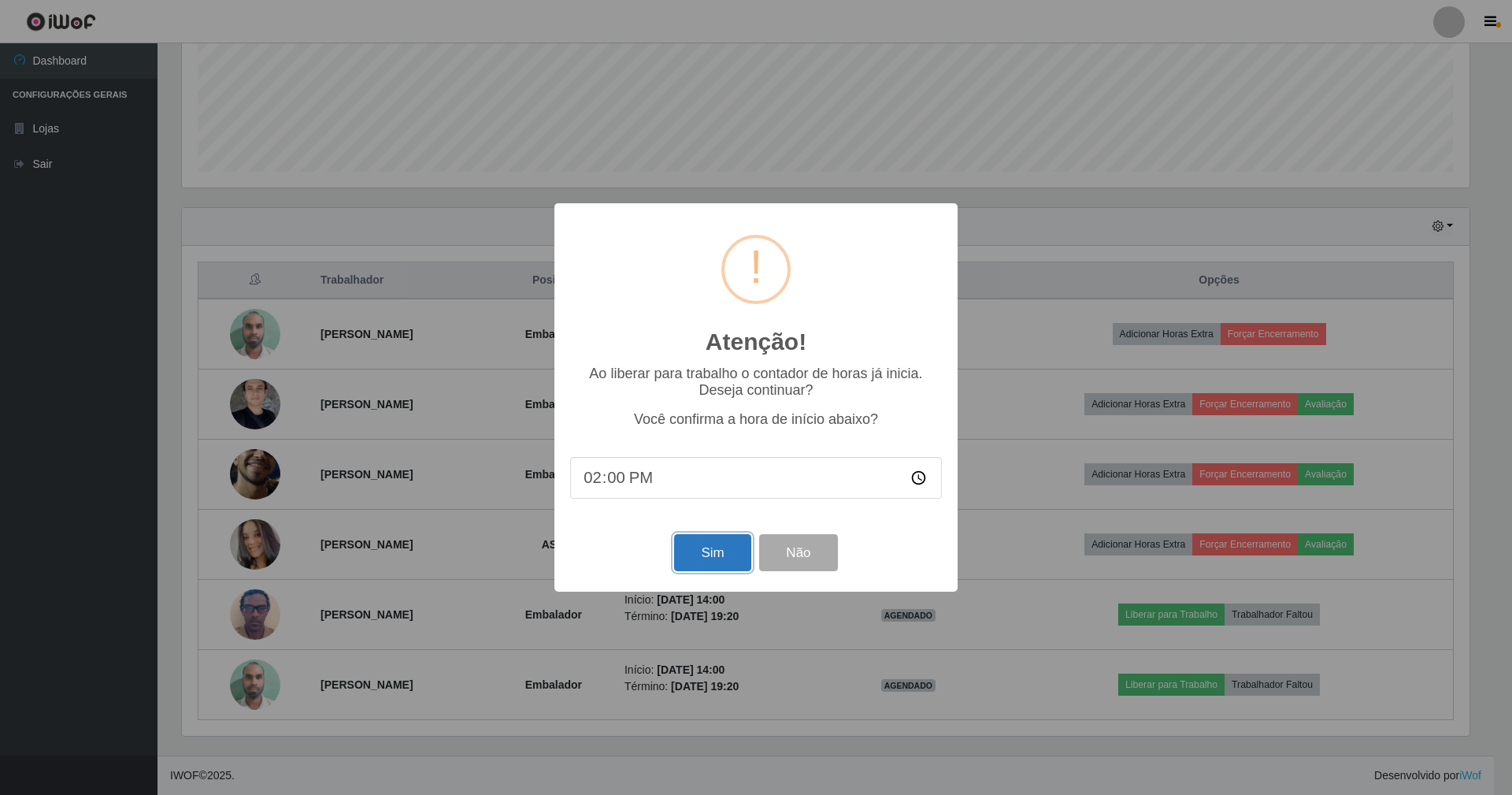
click at [712, 547] on button "Sim" at bounding box center [712, 552] width 77 height 37
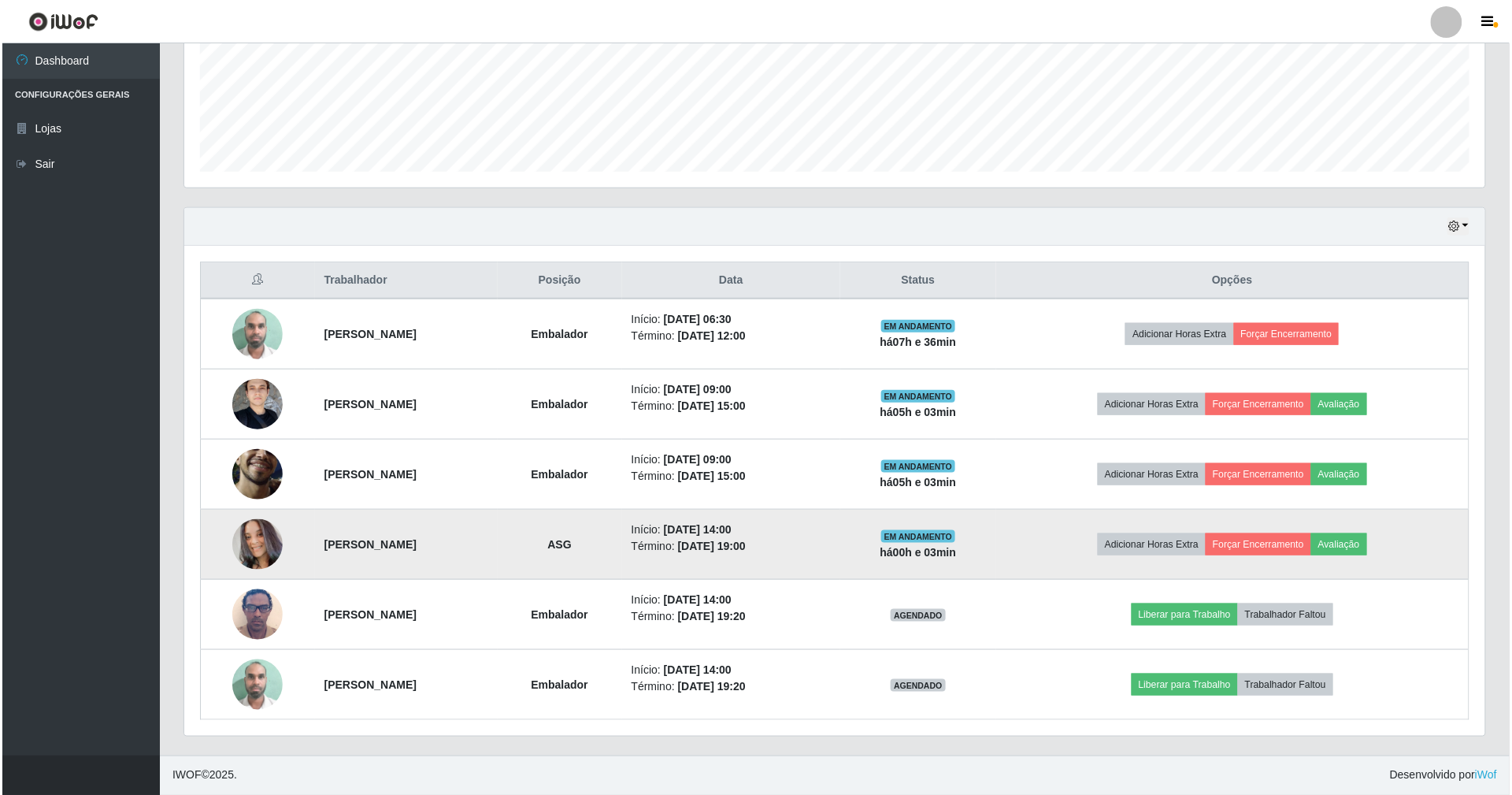
scroll to position [0, 0]
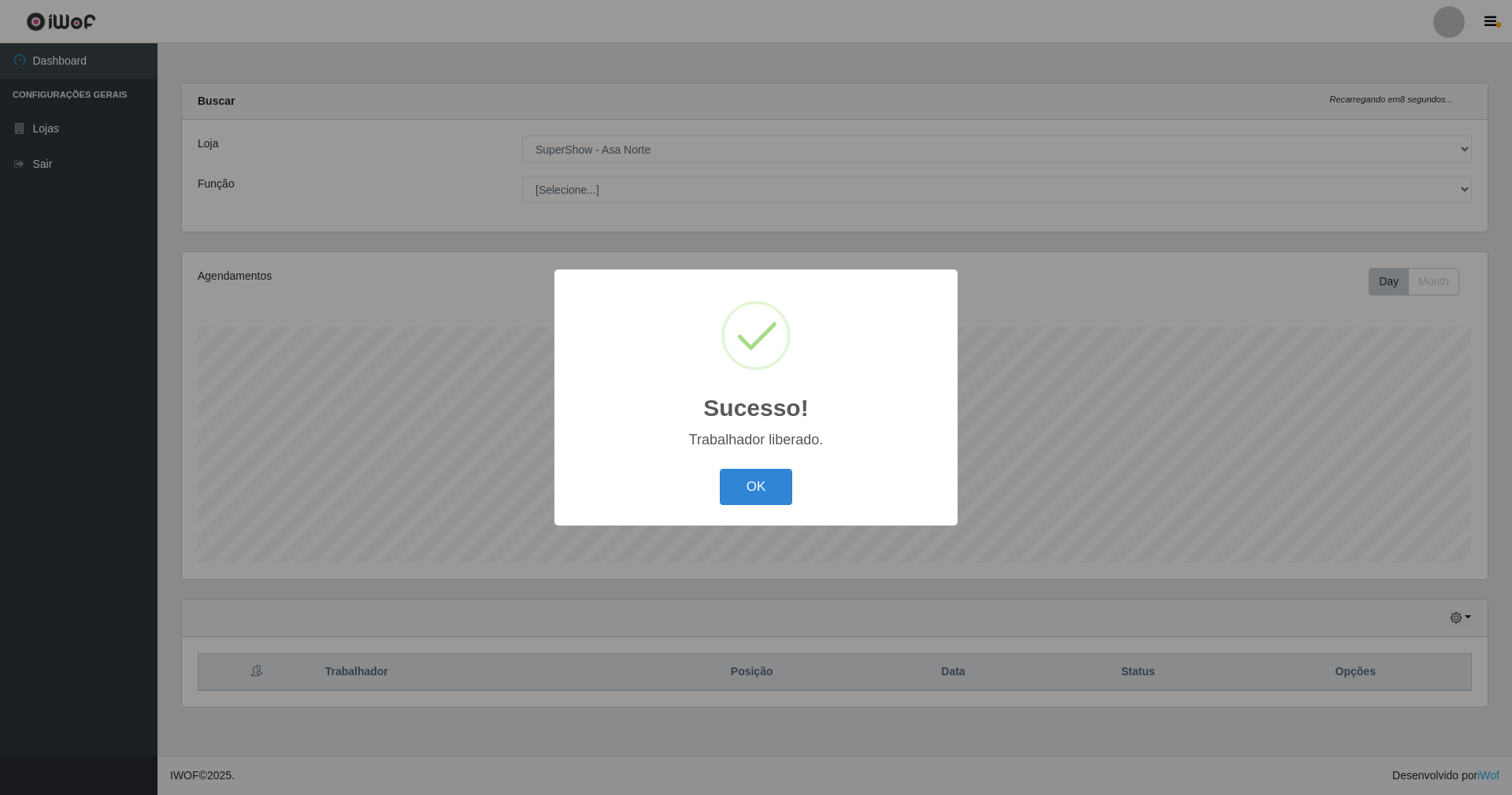
click at [720, 468] on button "OK" at bounding box center [756, 486] width 74 height 37
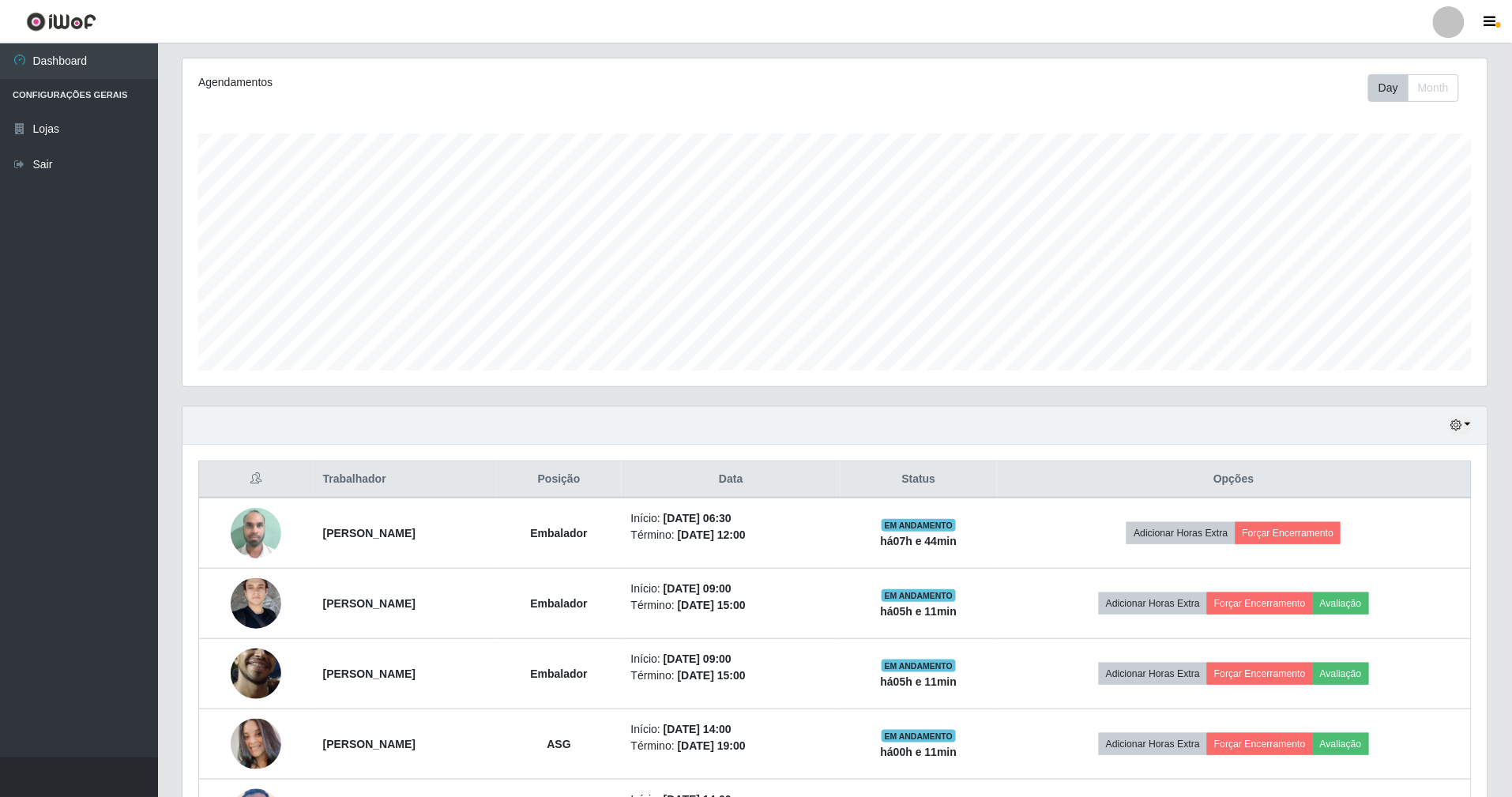
scroll to position [210, 0]
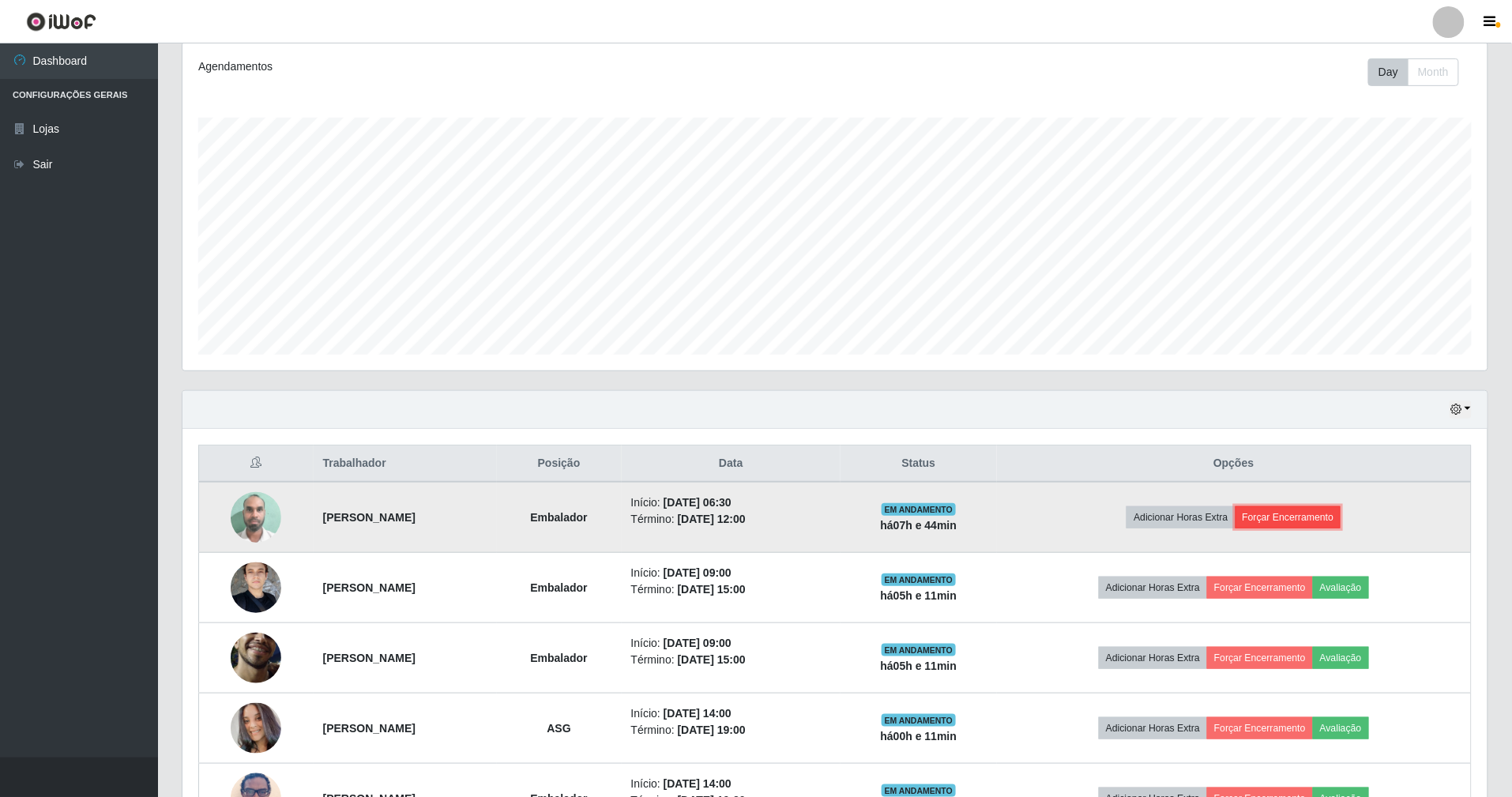
click at [1311, 513] on button "Forçar Encerramento" at bounding box center [1288, 517] width 106 height 22
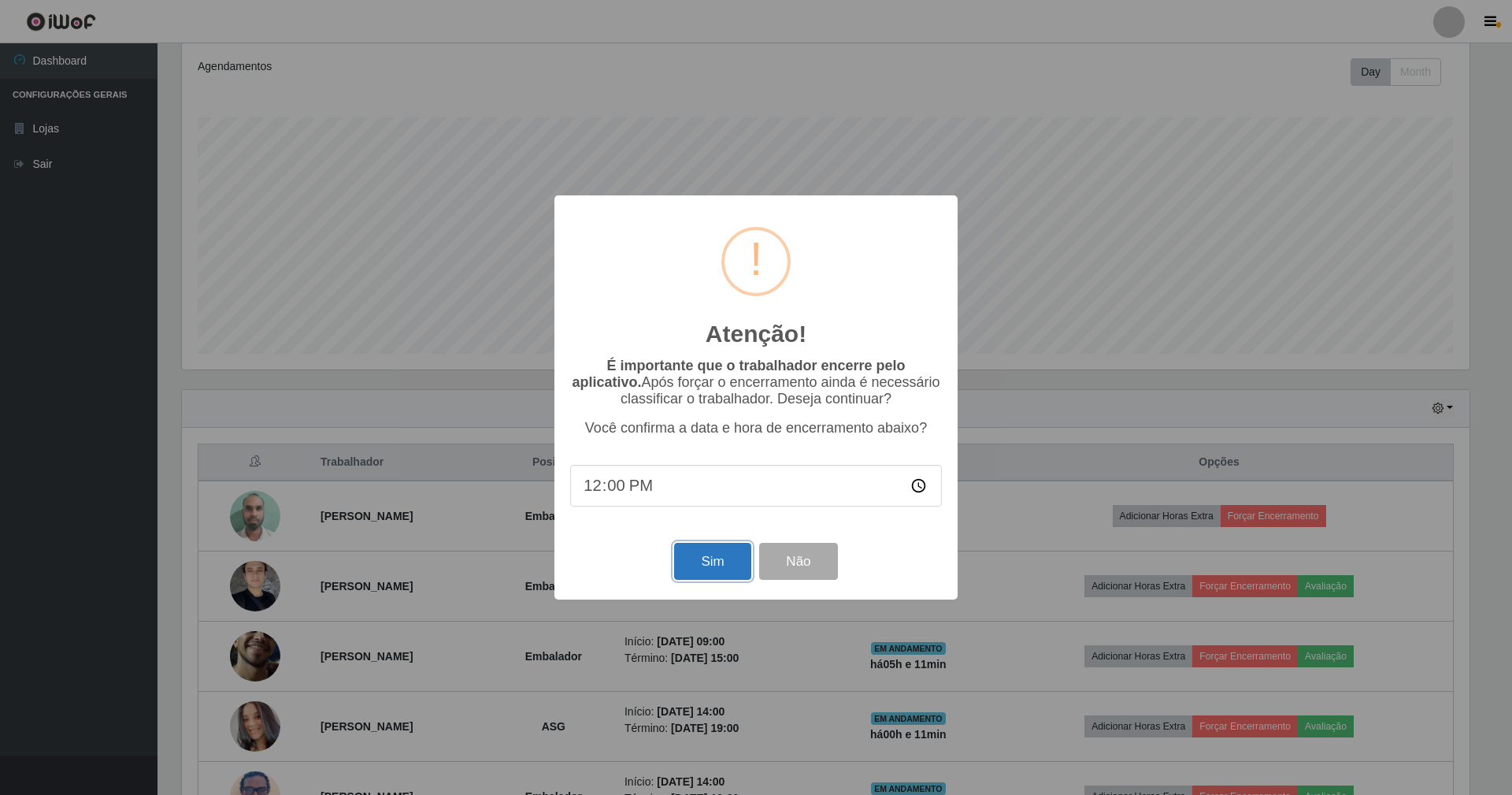
click at [714, 560] on button "Sim" at bounding box center [712, 560] width 77 height 37
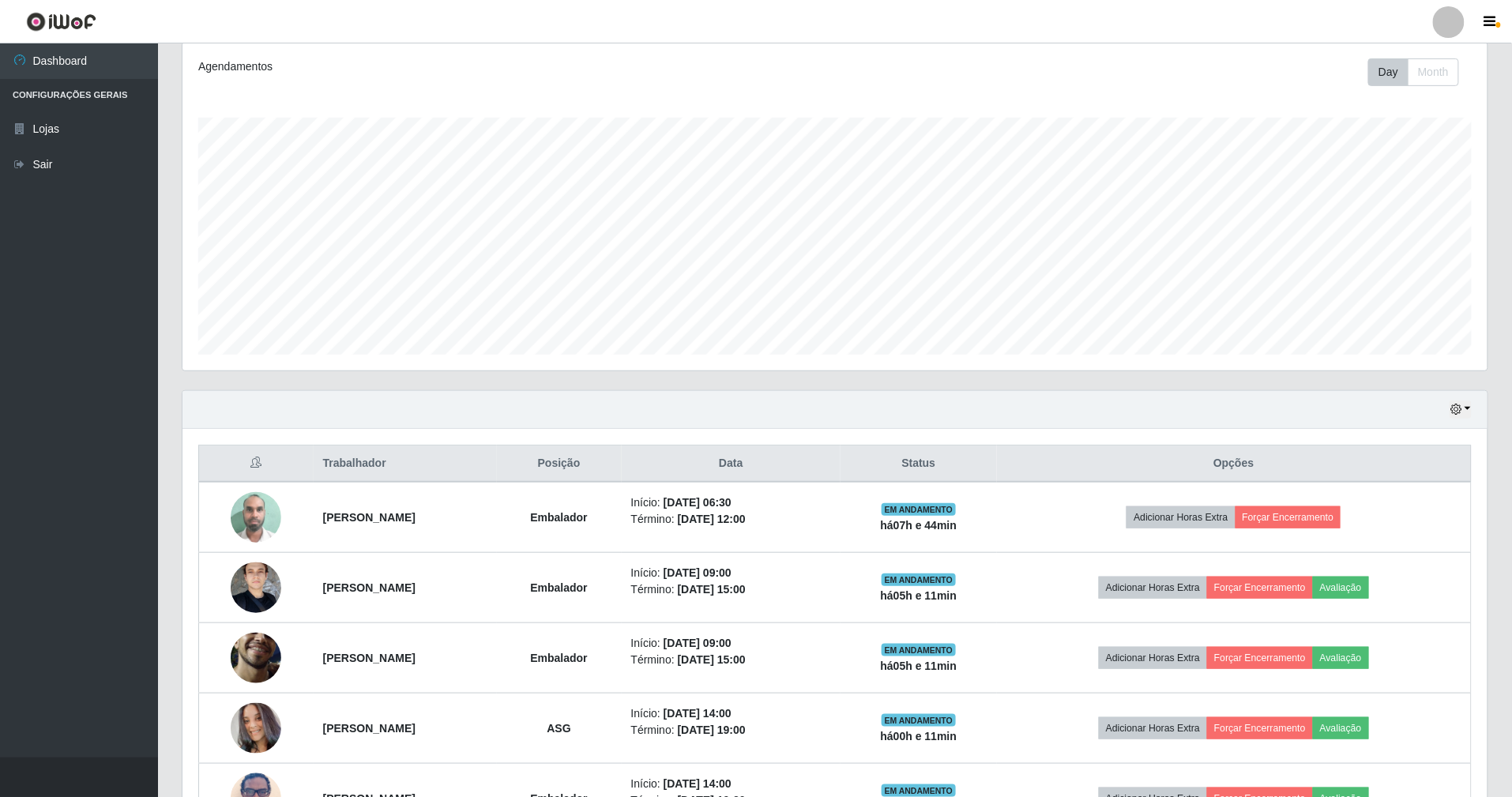
scroll to position [329, 1309]
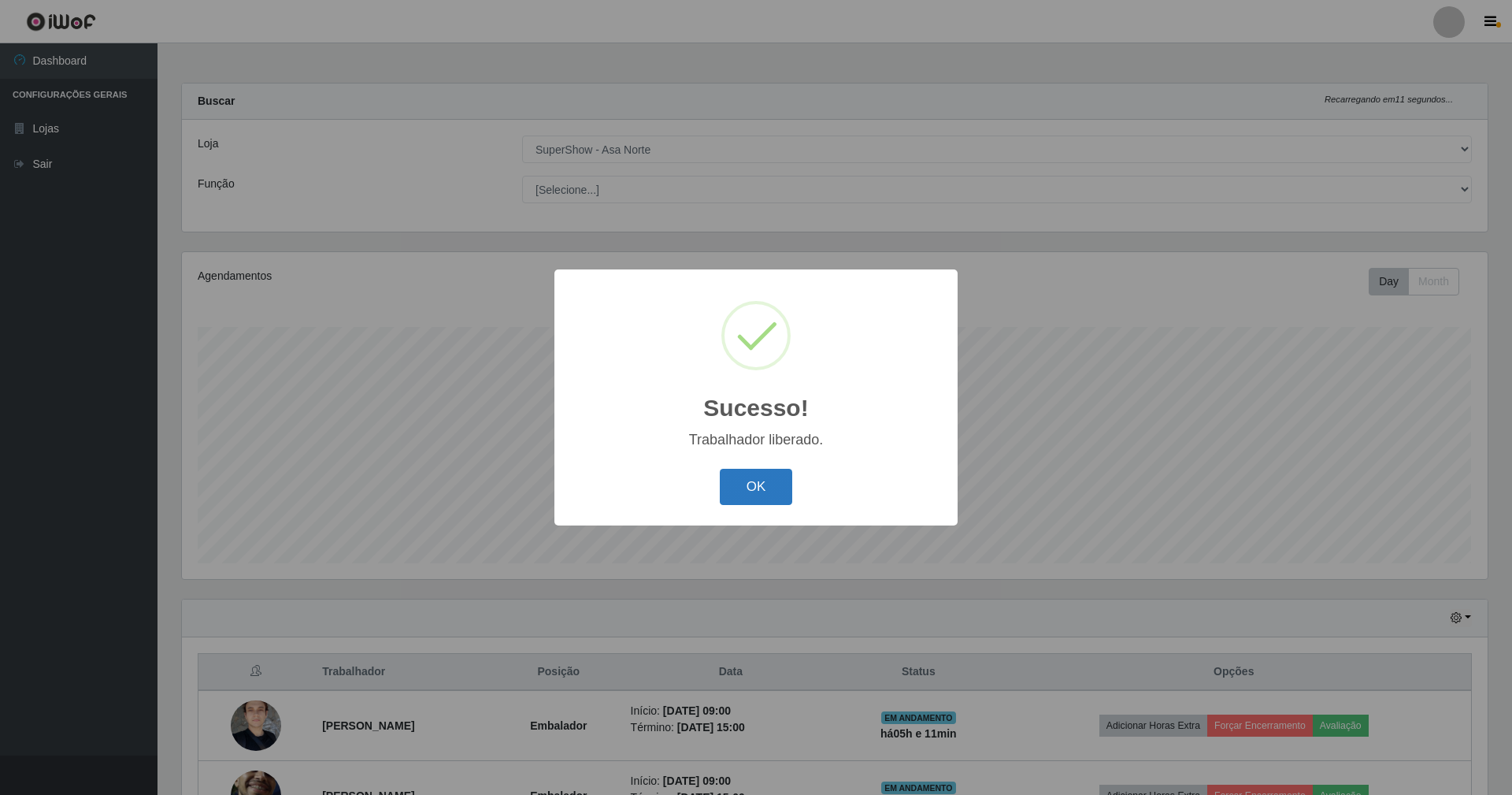
click at [739, 480] on button "OK" at bounding box center [756, 486] width 74 height 37
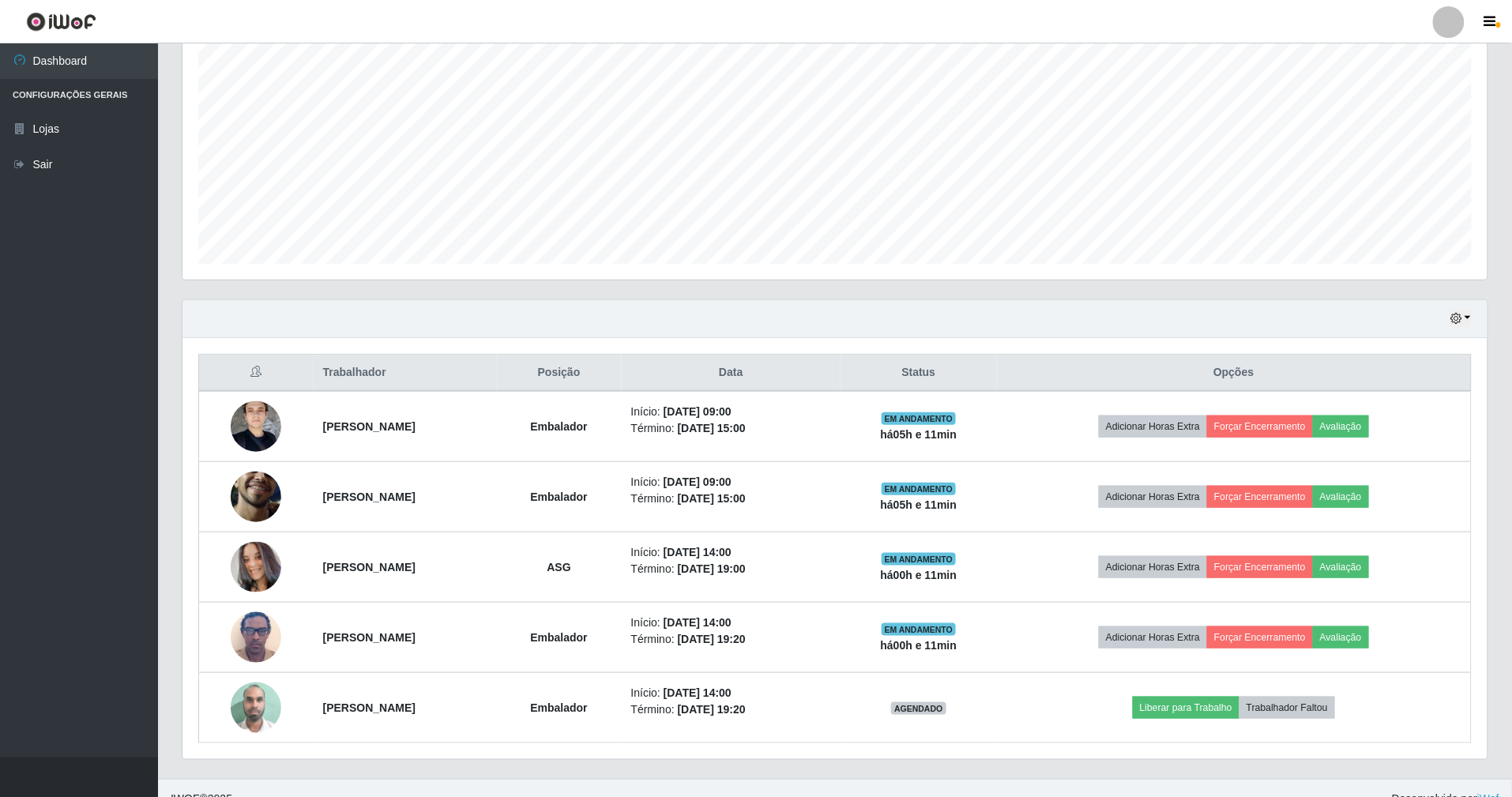
scroll to position [326, 0]
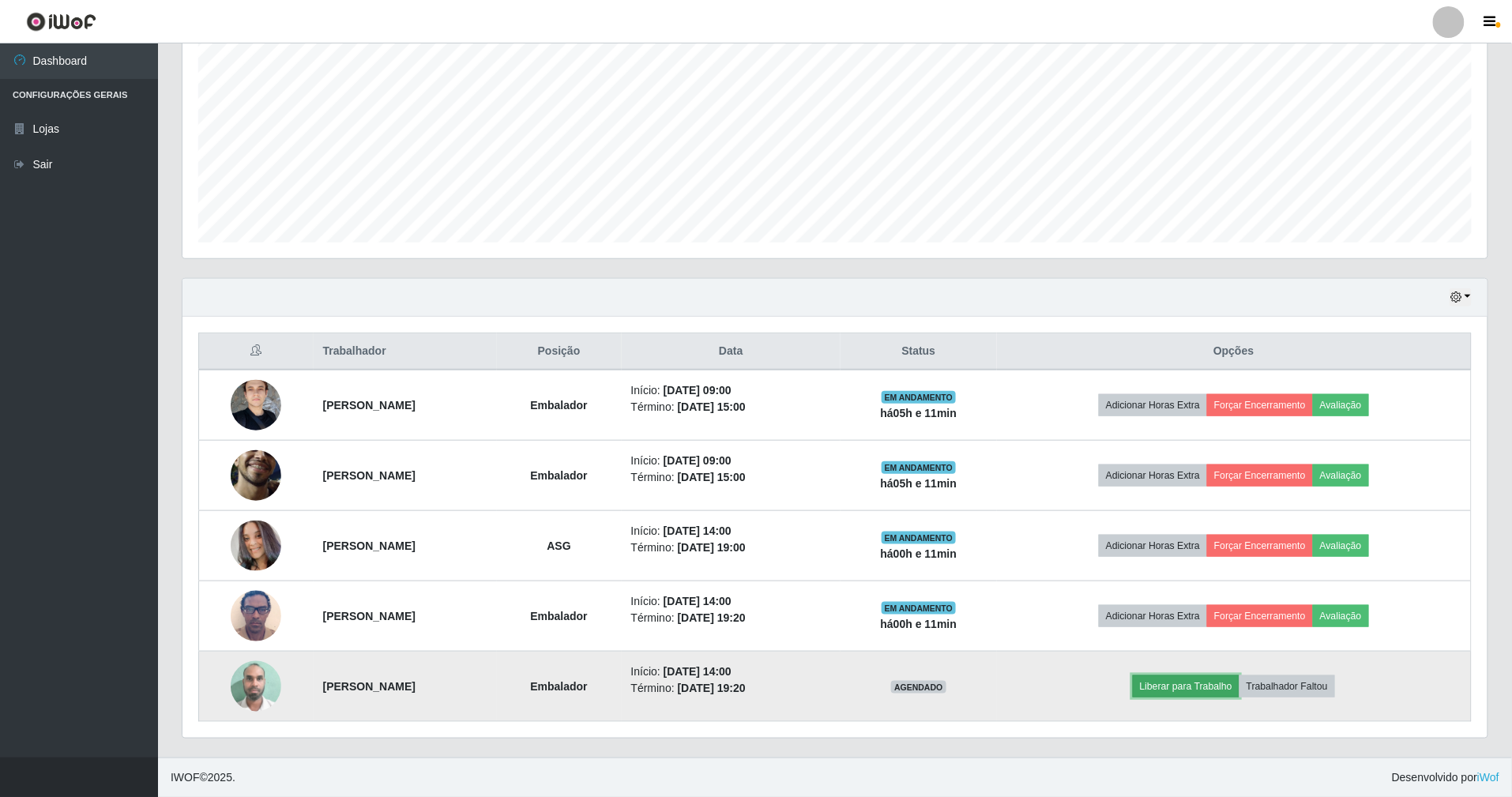
click at [1197, 680] on button "Liberar para Trabalho" at bounding box center [1185, 686] width 107 height 22
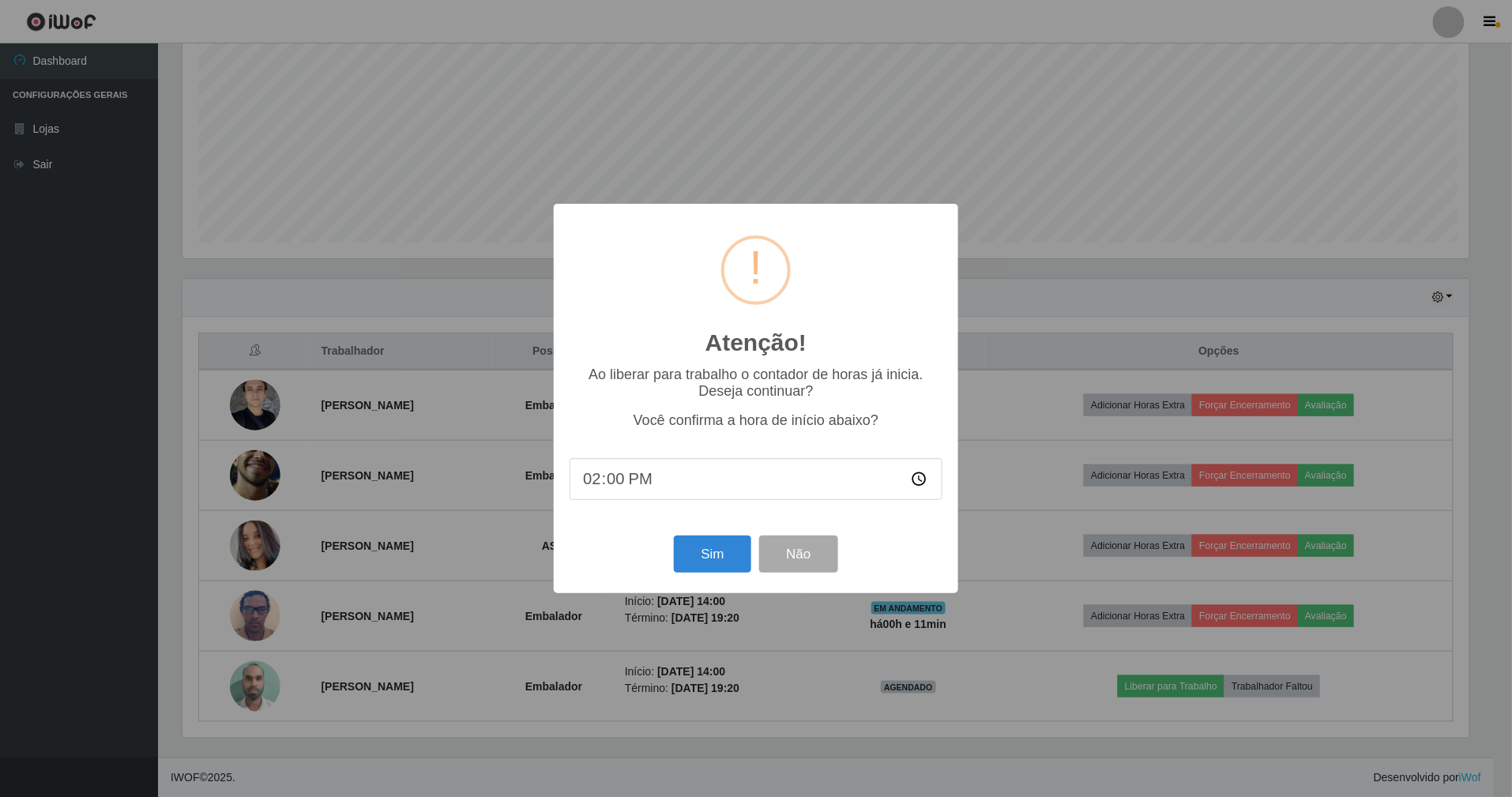
scroll to position [329, 1291]
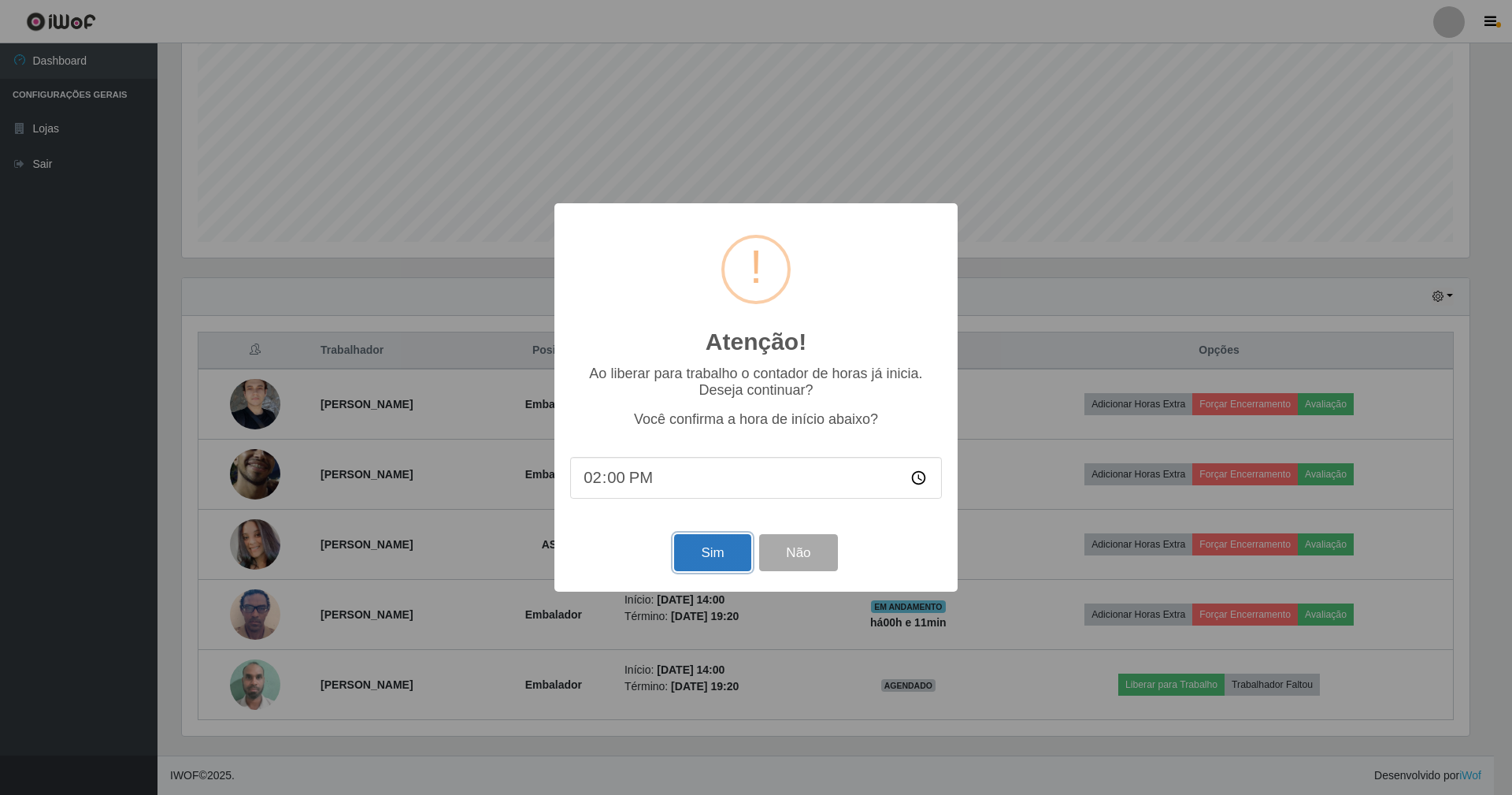
click at [717, 552] on button "Sim" at bounding box center [712, 552] width 77 height 37
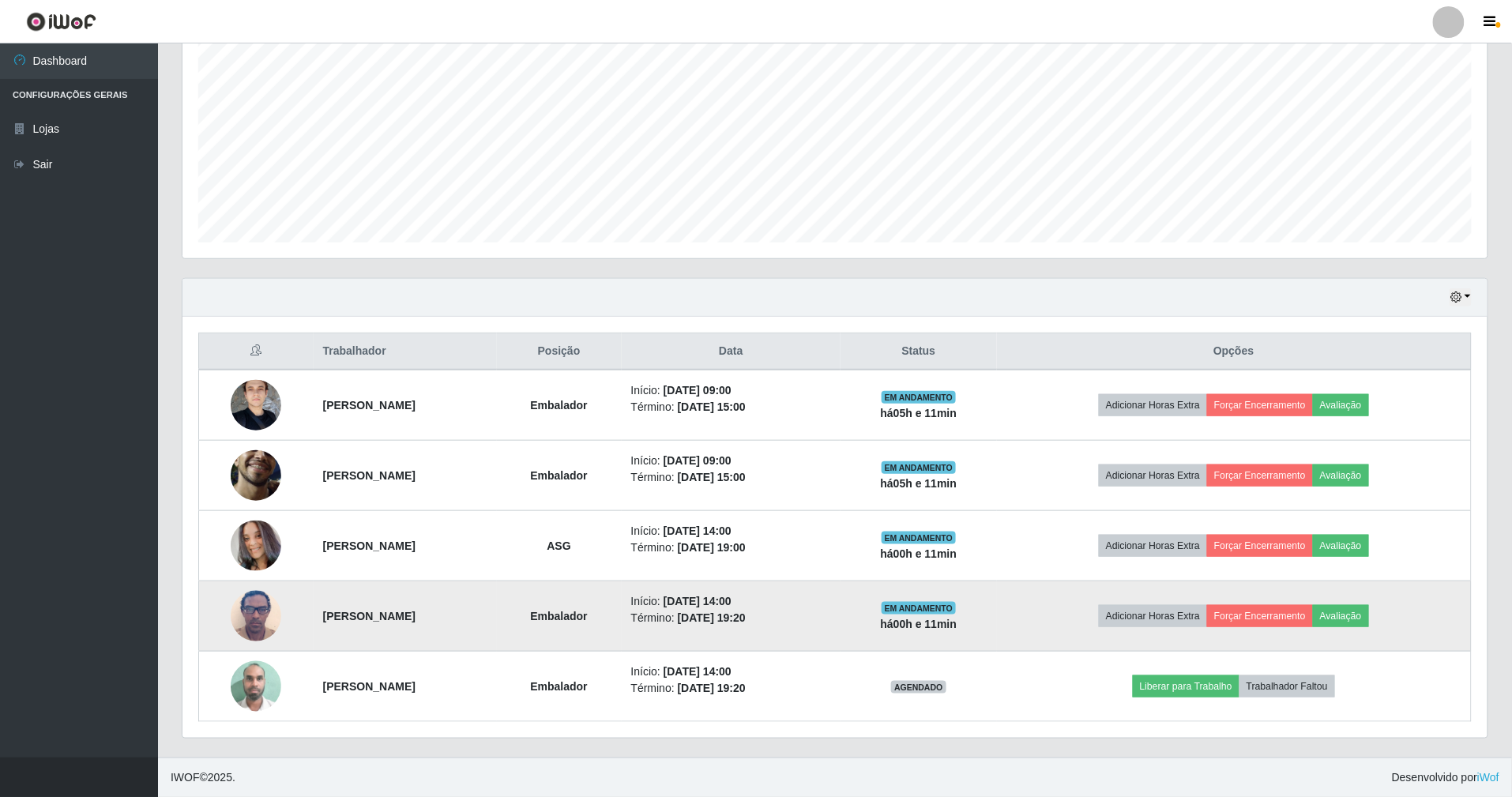
scroll to position [329, 1309]
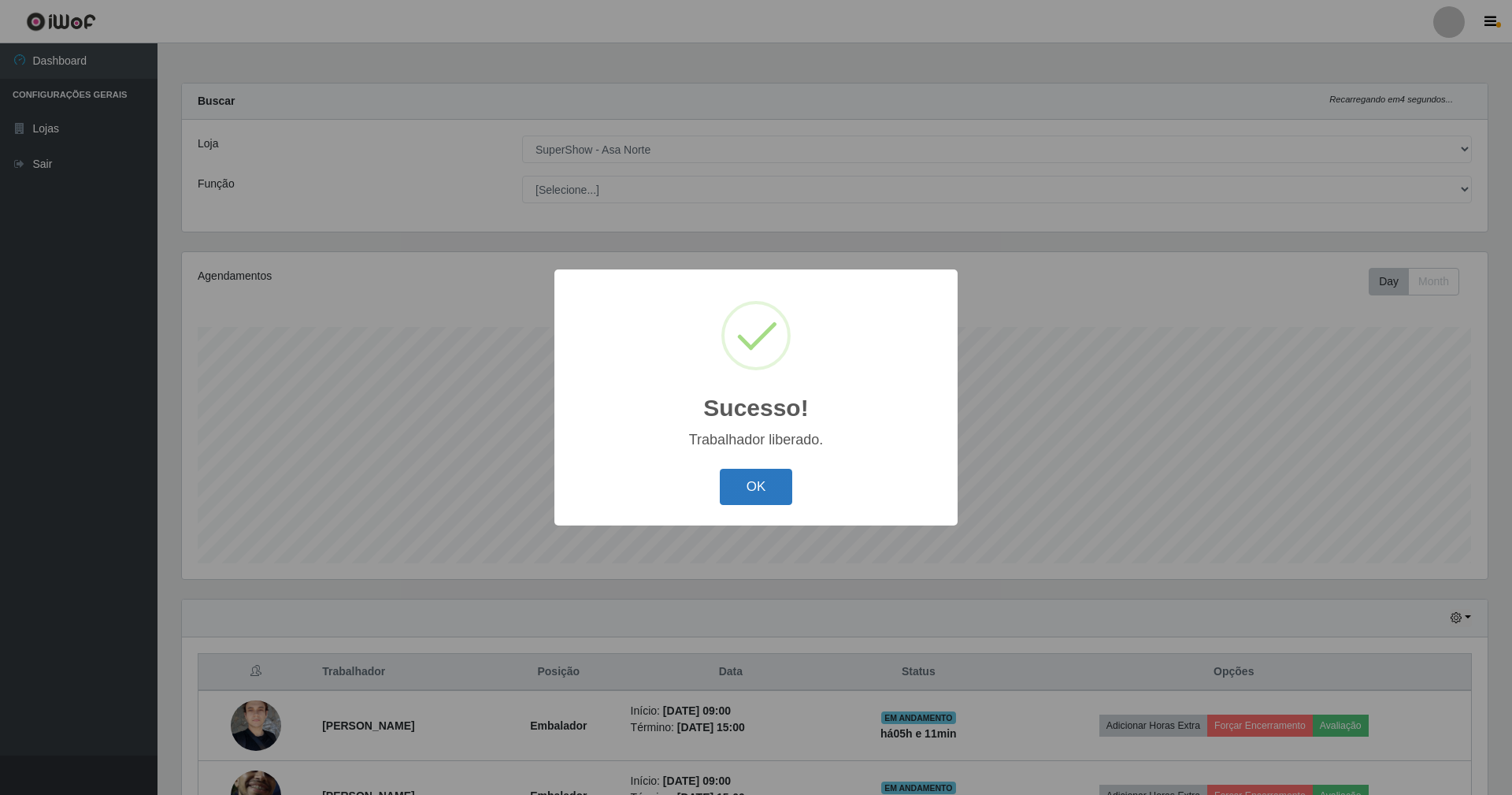
click at [757, 472] on button "OK" at bounding box center [756, 486] width 74 height 37
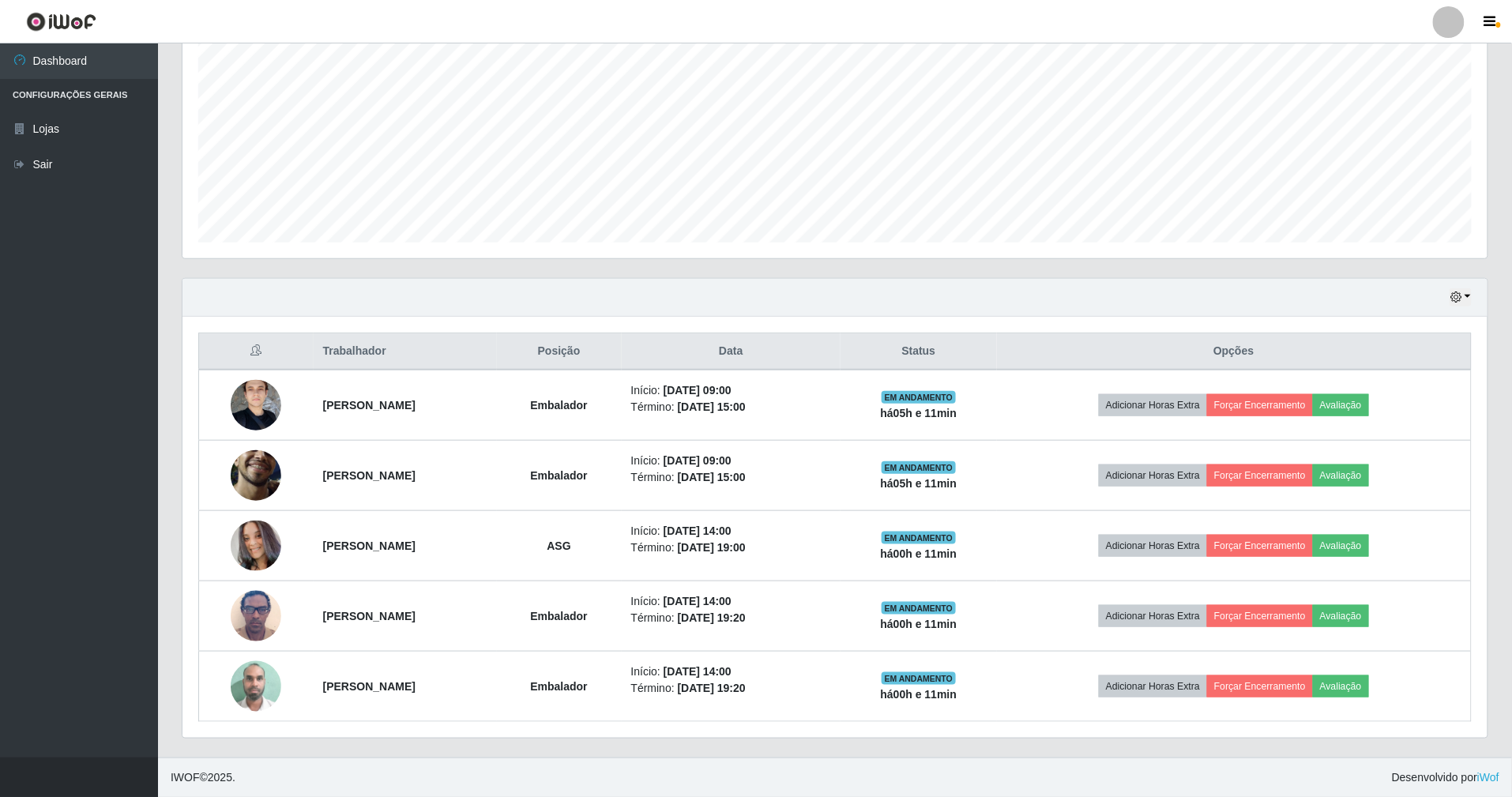
scroll to position [326, 0]
